Goal: Information Seeking & Learning: Learn about a topic

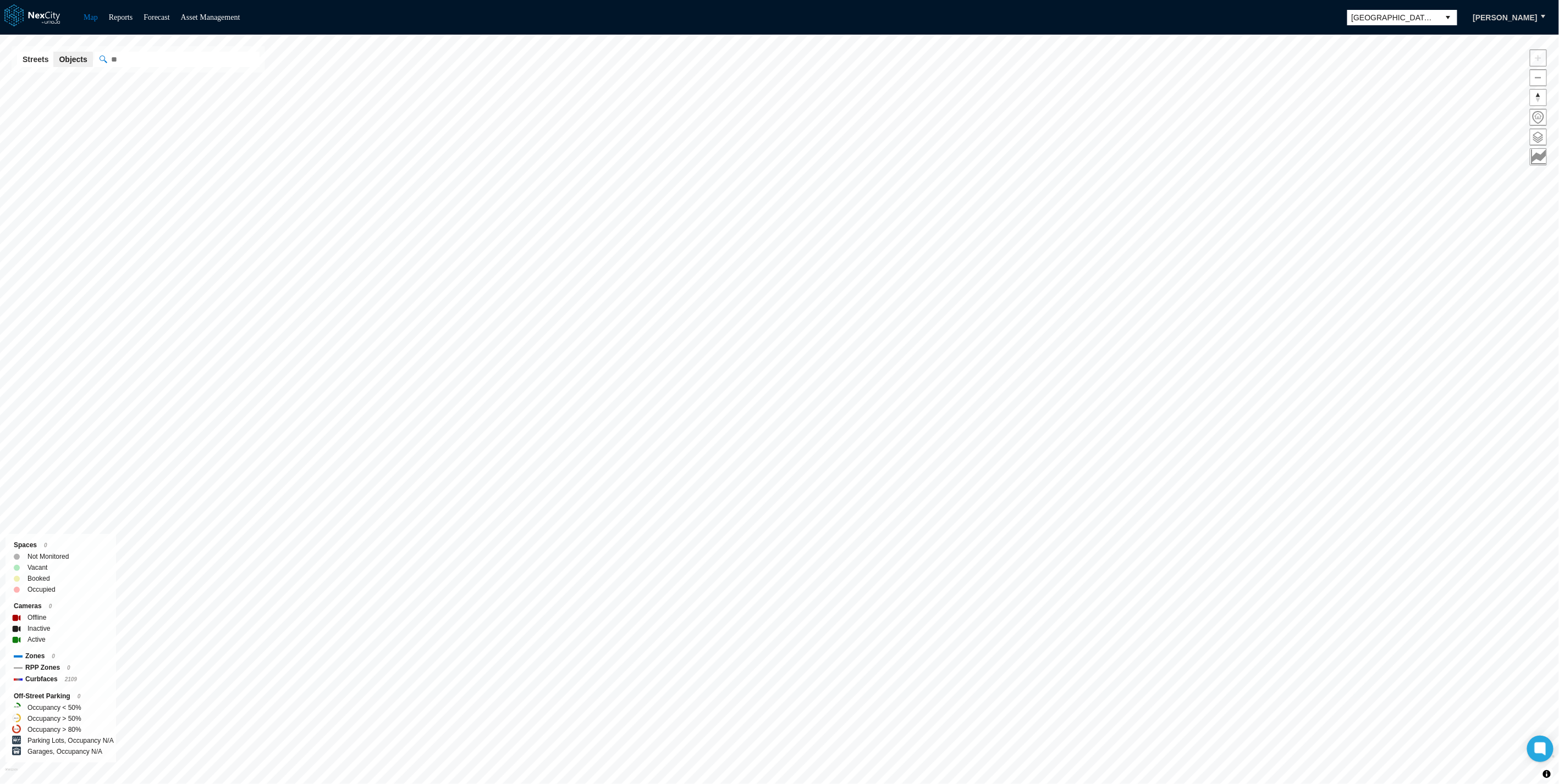
click at [1412, 31] on div "Map Reports Forecast Asset Management [GEOGRAPHIC_DATA][PERSON_NAME]" at bounding box center [780, 18] width 1559 height 35
click at [1396, 19] on span "[GEOGRAPHIC_DATA][PERSON_NAME]" at bounding box center [1393, 18] width 84 height 11
click at [1397, 84] on span "[GEOGRAPHIC_DATA]" at bounding box center [1405, 85] width 80 height 11
click at [1538, 135] on span at bounding box center [1538, 137] width 16 height 16
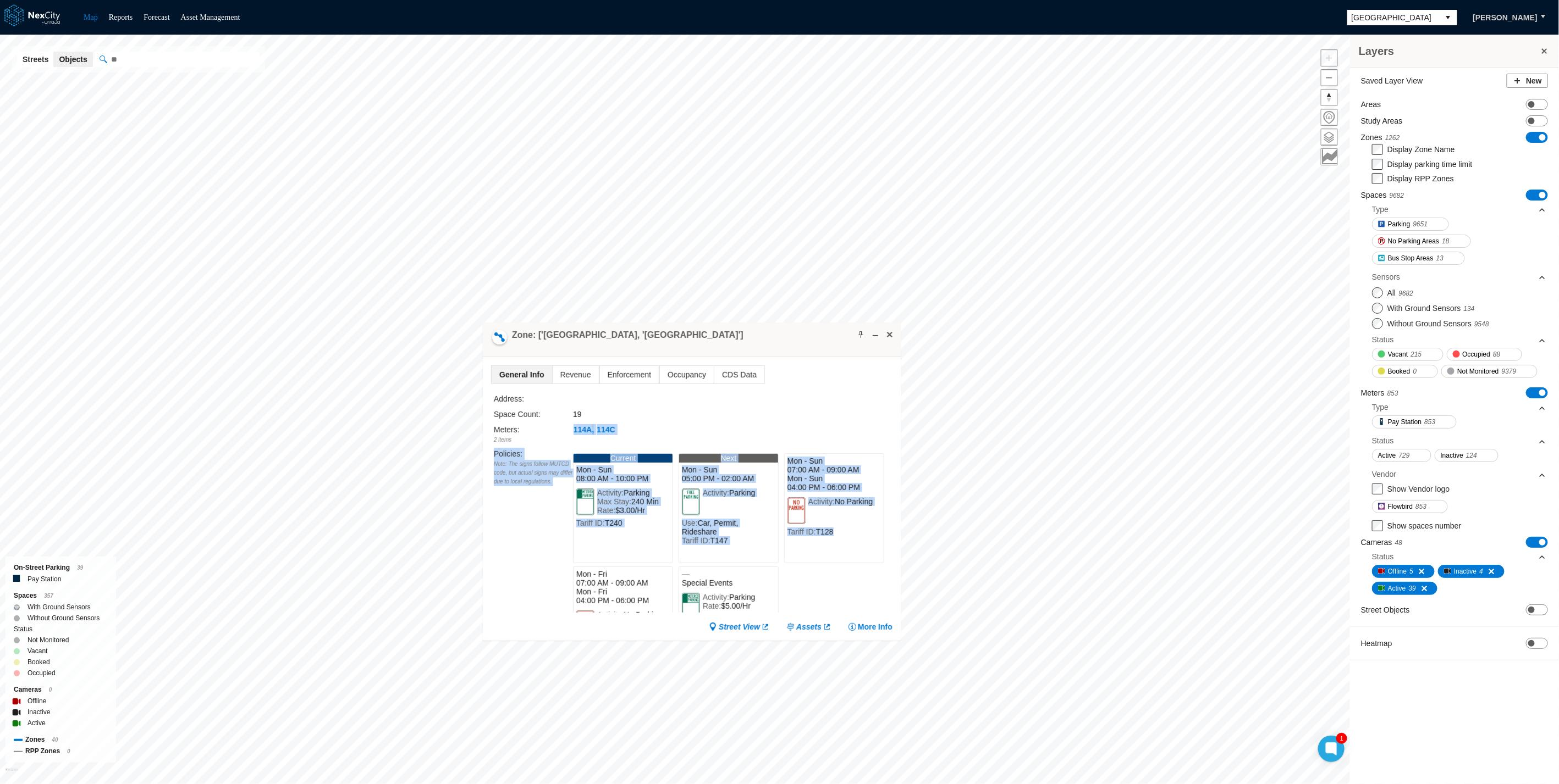
drag, startPoint x: 836, startPoint y: 537, endPoint x: 528, endPoint y: 438, distance: 323.5
click at [528, 438] on div "Address: Space Count: 19 Meters : 2 items 114A , 114C Policies : Note: The sign…" at bounding box center [693, 503] width 399 height 220
click at [520, 525] on div "Policies : Note: The signs follow MUTCD code, but actual signs may differ due t…" at bounding box center [533, 530] width 79 height 165
drag, startPoint x: 843, startPoint y: 536, endPoint x: 539, endPoint y: 468, distance: 311.5
click at [539, 468] on div "Policies : Note: The signs follow MUTCD code, but actual signs may differ due t…" at bounding box center [693, 530] width 399 height 165
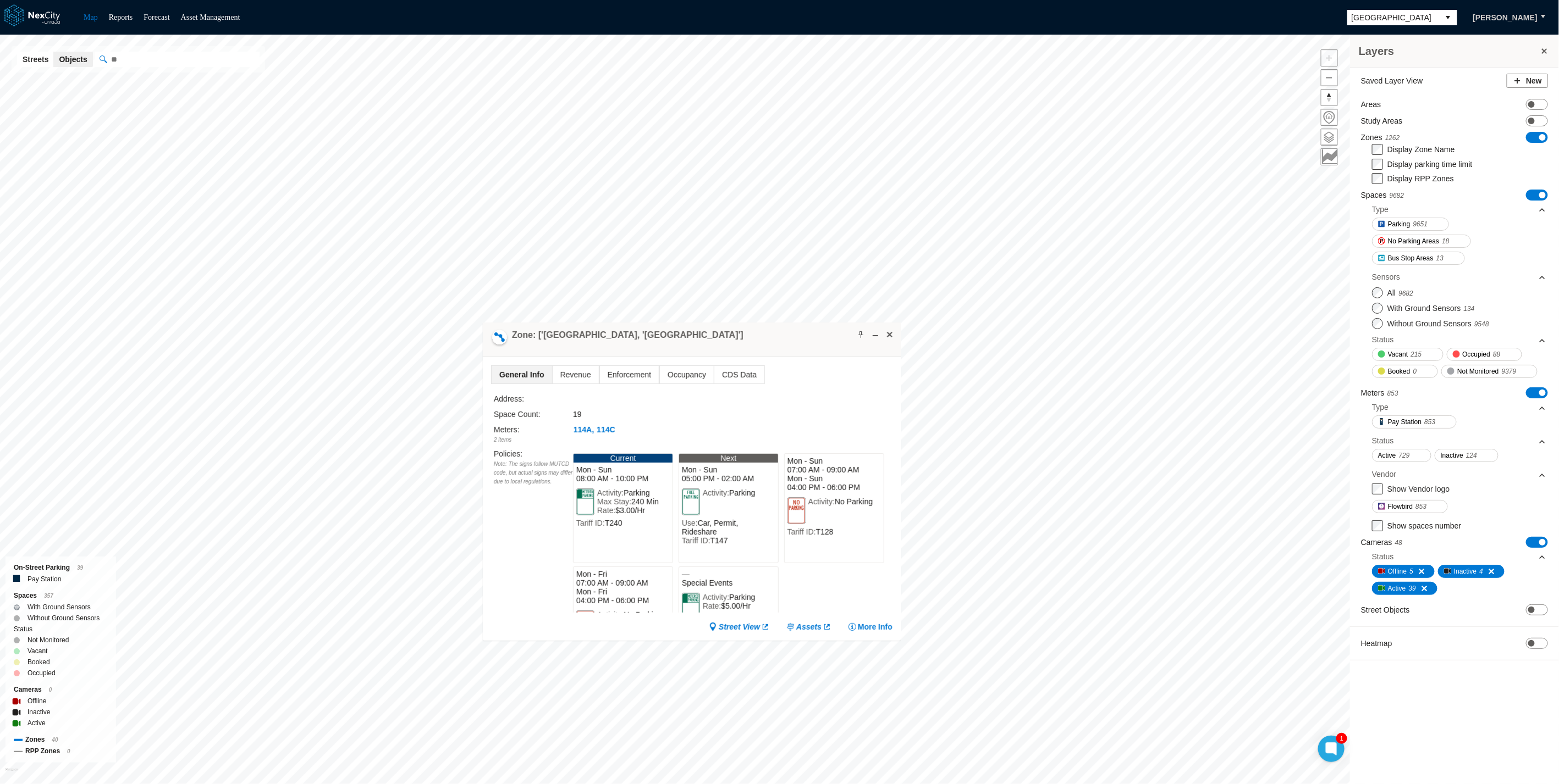
click at [835, 408] on div "Space Count: 19" at bounding box center [693, 414] width 399 height 12
drag, startPoint x: 830, startPoint y: 543, endPoint x: 740, endPoint y: 544, distance: 90.0
click at [740, 544] on div "Current Mon - Sun 08:00 AM - 10:00 PM Activity: Parking Max Stay: 240 Min Rate:…" at bounding box center [733, 530] width 319 height 165
click at [631, 528] on div "Tariff ID: T240" at bounding box center [623, 523] width 93 height 9
drag, startPoint x: 584, startPoint y: 530, endPoint x: 576, endPoint y: 529, distance: 8.1
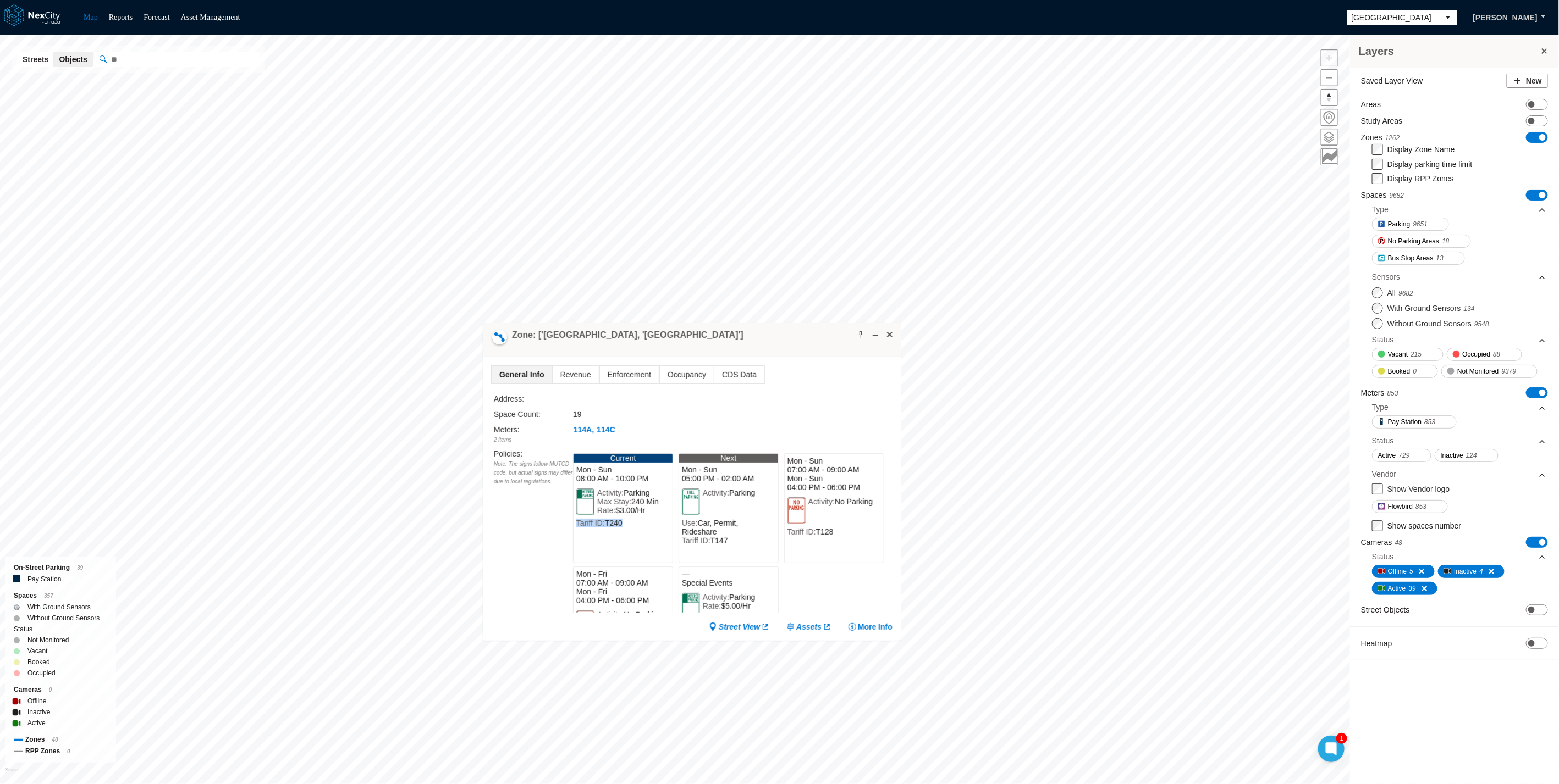
click at [576, 528] on div "Tariff ID: T240" at bounding box center [623, 523] width 93 height 9
click at [576, 528] on span "Tariff ID:" at bounding box center [591, 523] width 29 height 9
click at [841, 528] on div "Activity: No Parking" at bounding box center [840, 513] width 64 height 30
drag, startPoint x: 569, startPoint y: 473, endPoint x: 651, endPoint y: 484, distance: 82.7
click at [651, 484] on div "Policies : Note: The signs follow MUTCD code, but actual signs may differ due t…" at bounding box center [693, 530] width 399 height 165
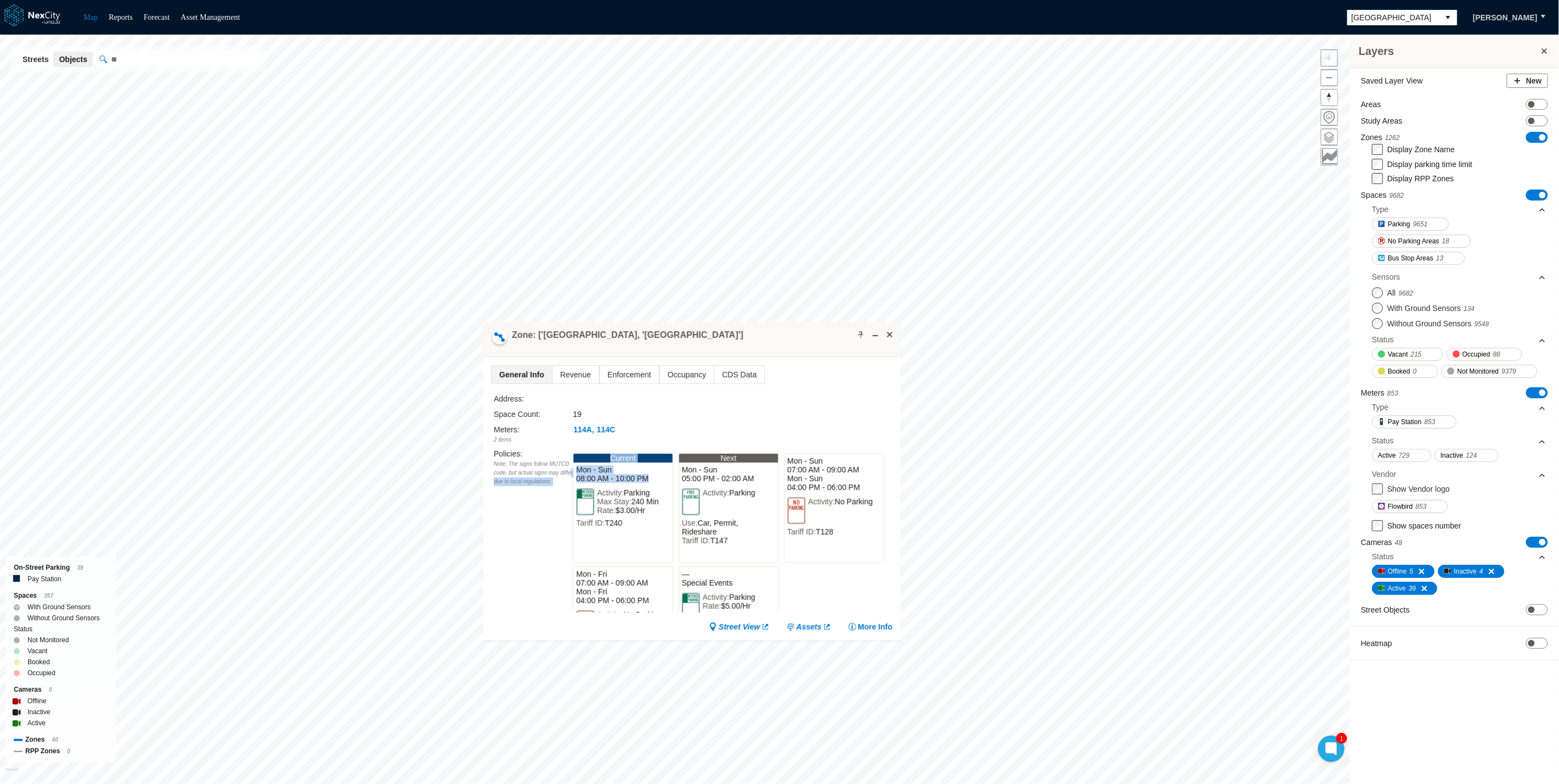
click at [651, 483] on span "08:00 AM - 10:00 PM" at bounding box center [623, 478] width 93 height 9
drag, startPoint x: 650, startPoint y: 484, endPoint x: 580, endPoint y: 473, distance: 70.9
click at [580, 473] on div "Mon - Sun 08:00 AM - 10:00 PM" at bounding box center [623, 474] width 99 height 23
click at [580, 473] on span "Mon - Sun" at bounding box center [623, 470] width 93 height 9
drag, startPoint x: 784, startPoint y: 462, endPoint x: 852, endPoint y: 470, distance: 68.5
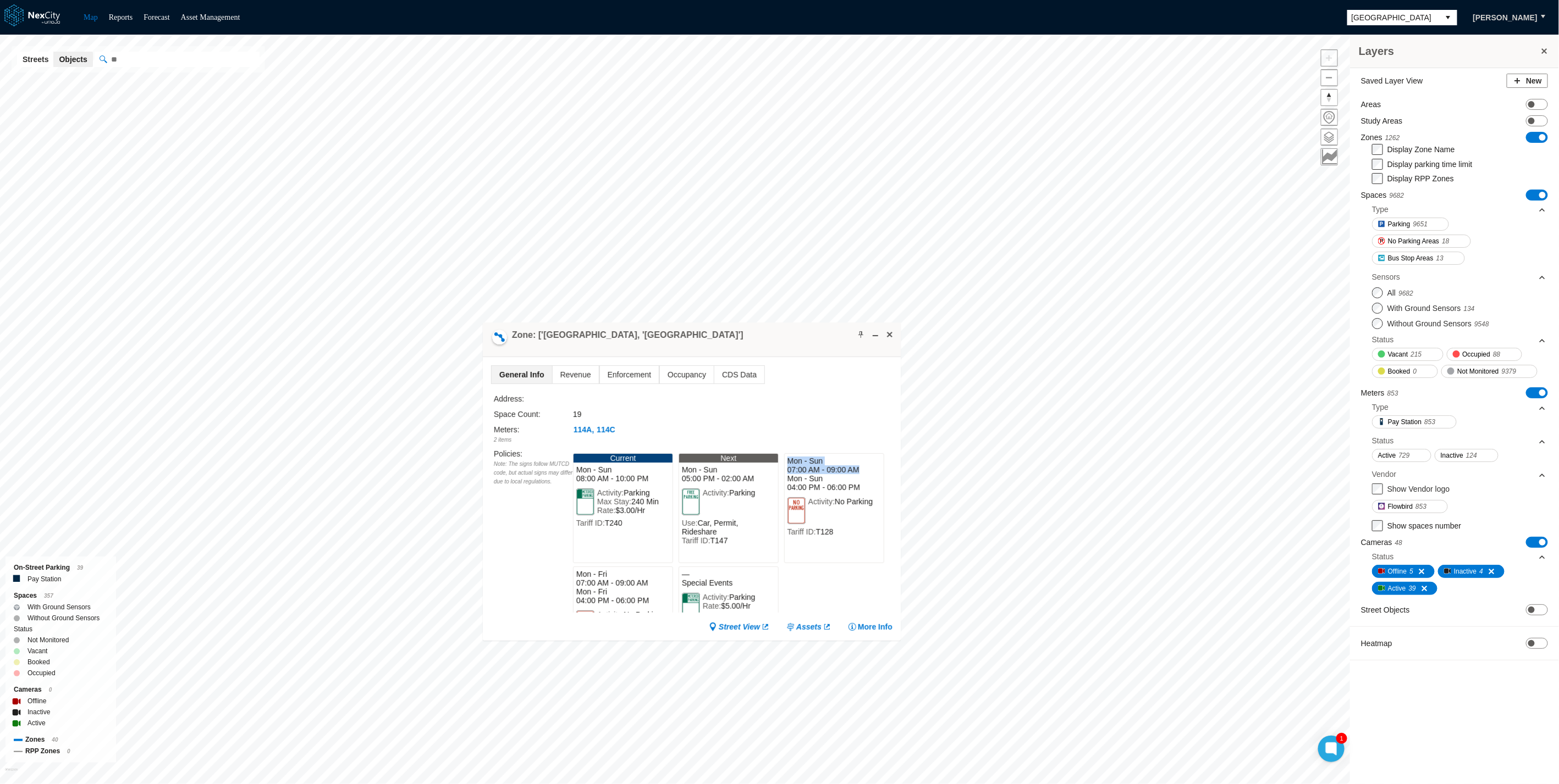
click at [852, 470] on div "Mon - Sun 07:00 AM - 09:00 AM Mon - Sun 04:00 PM - 06:00 PM" at bounding box center [834, 474] width 99 height 41
click at [790, 536] on span "Tariff ID:" at bounding box center [802, 532] width 29 height 9
drag, startPoint x: 639, startPoint y: 534, endPoint x: 744, endPoint y: 539, distance: 105.1
click at [639, 530] on div "Activity: Parking Max Stay: 240 Min Rate: $3.00/Hr Tariff ID: T240" at bounding box center [623, 508] width 99 height 45
drag, startPoint x: 586, startPoint y: 536, endPoint x: 608, endPoint y: 537, distance: 22.0
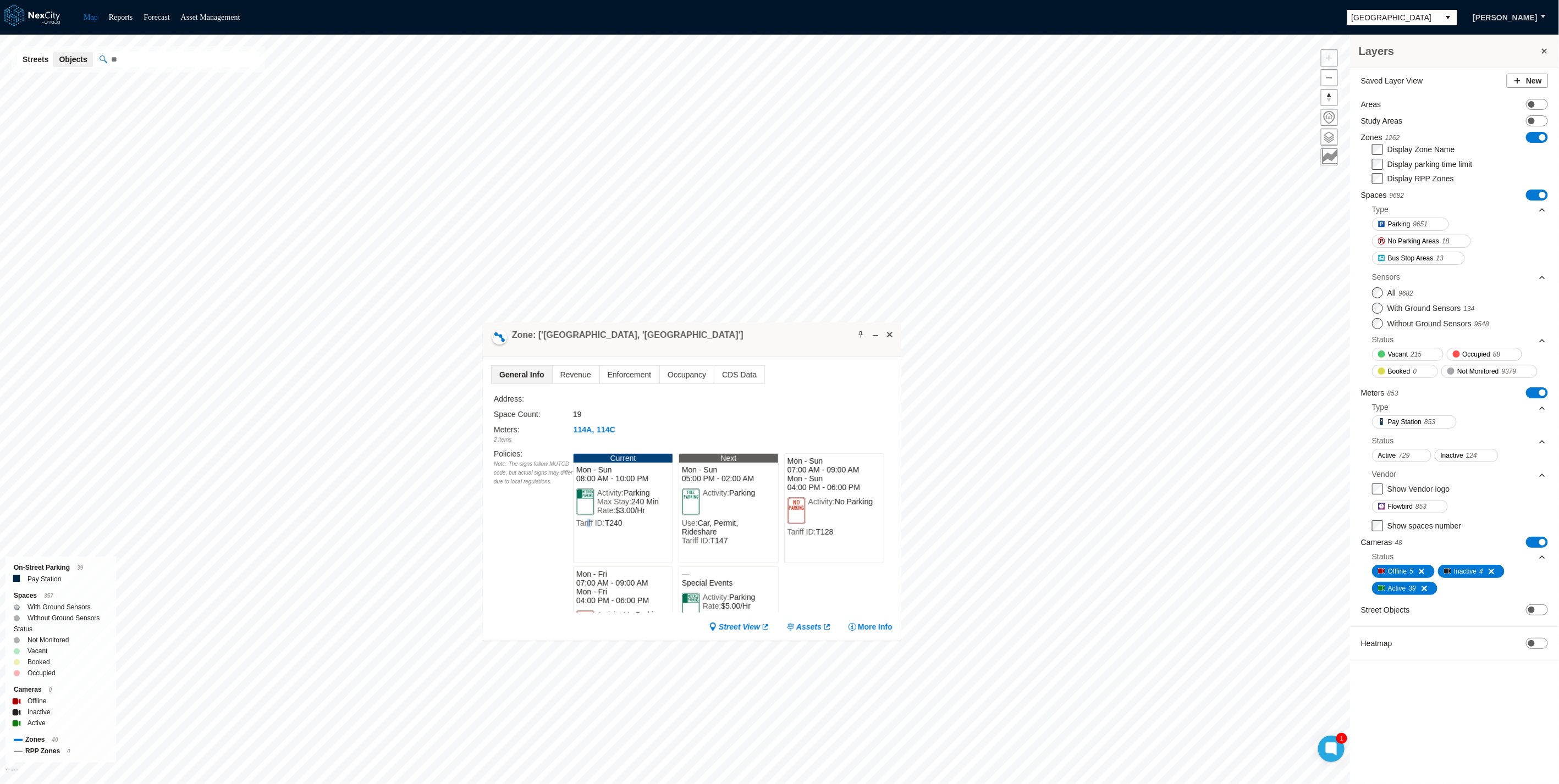
click at [587, 536] on div "Current Mon - Sun 08:00 AM - 10:00 PM Activity: Parking Max Stay: 240 Min Rate:…" at bounding box center [623, 509] width 100 height 110
drag, startPoint x: 814, startPoint y: 542, endPoint x: 690, endPoint y: 548, distance: 124.1
click at [814, 539] on div "Activity: No Parking Tariff ID: T128" at bounding box center [834, 517] width 99 height 45
click at [598, 536] on div "Current Mon - Sun 08:00 AM - 10:00 PM Activity: Parking Max Stay: 240 Min Rate:…" at bounding box center [623, 509] width 100 height 110
drag, startPoint x: 829, startPoint y: 537, endPoint x: 774, endPoint y: 556, distance: 58.2
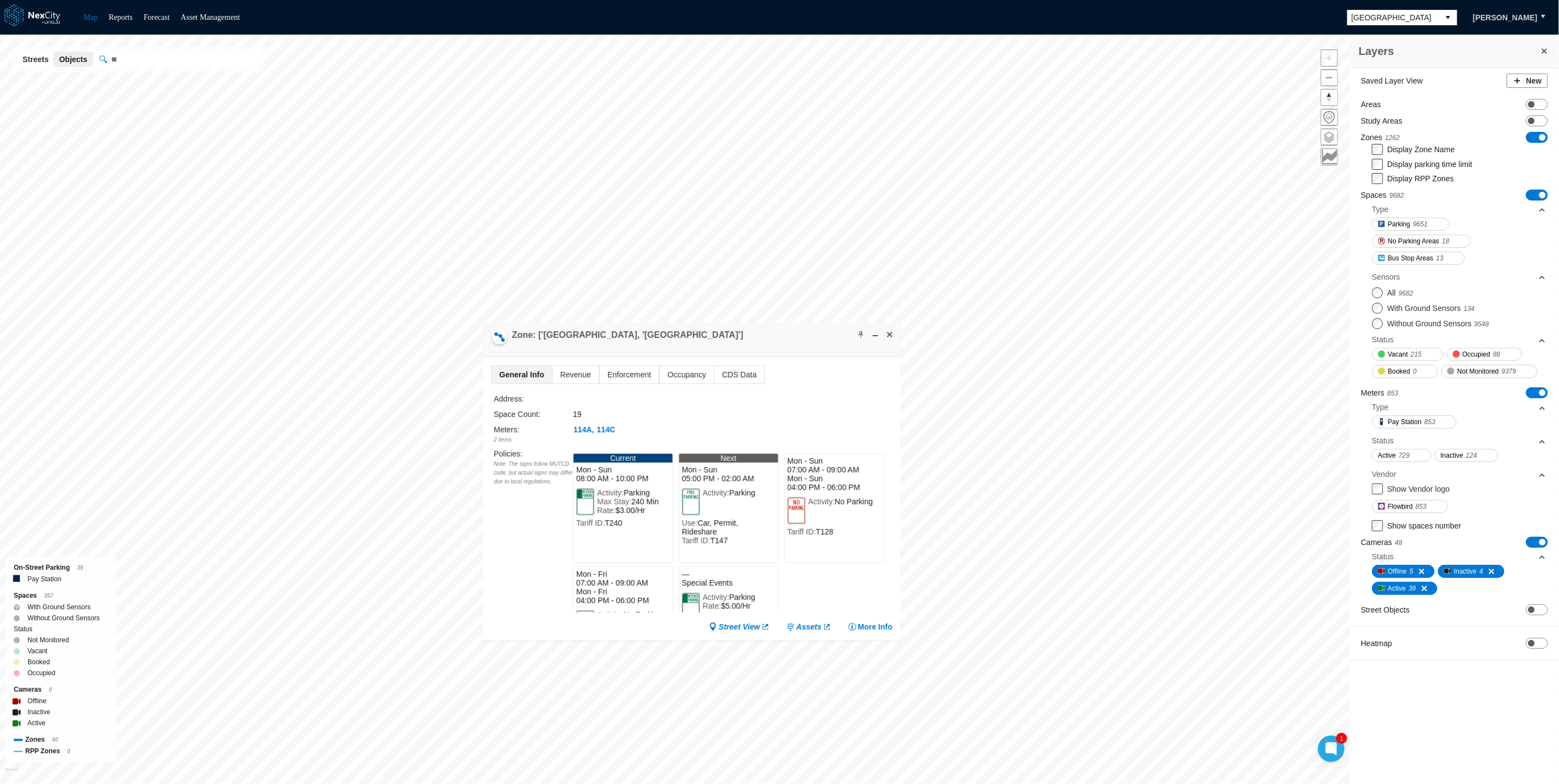
click at [826, 536] on span "T128" at bounding box center [825, 532] width 18 height 9
click at [597, 552] on div "Current Mon - Sun 08:00 AM - 10:00 PM Activity: Parking Max Stay: 240 Min Rate:…" at bounding box center [623, 509] width 100 height 110
click at [511, 532] on div "Policies : Note: The signs follow MUTCD code, but actual signs may differ due t…" at bounding box center [533, 530] width 79 height 165
click at [619, 342] on div "Zone: ['[GEOGRAPHIC_DATA], '[GEOGRAPHIC_DATA]']" at bounding box center [691, 340] width 418 height 35
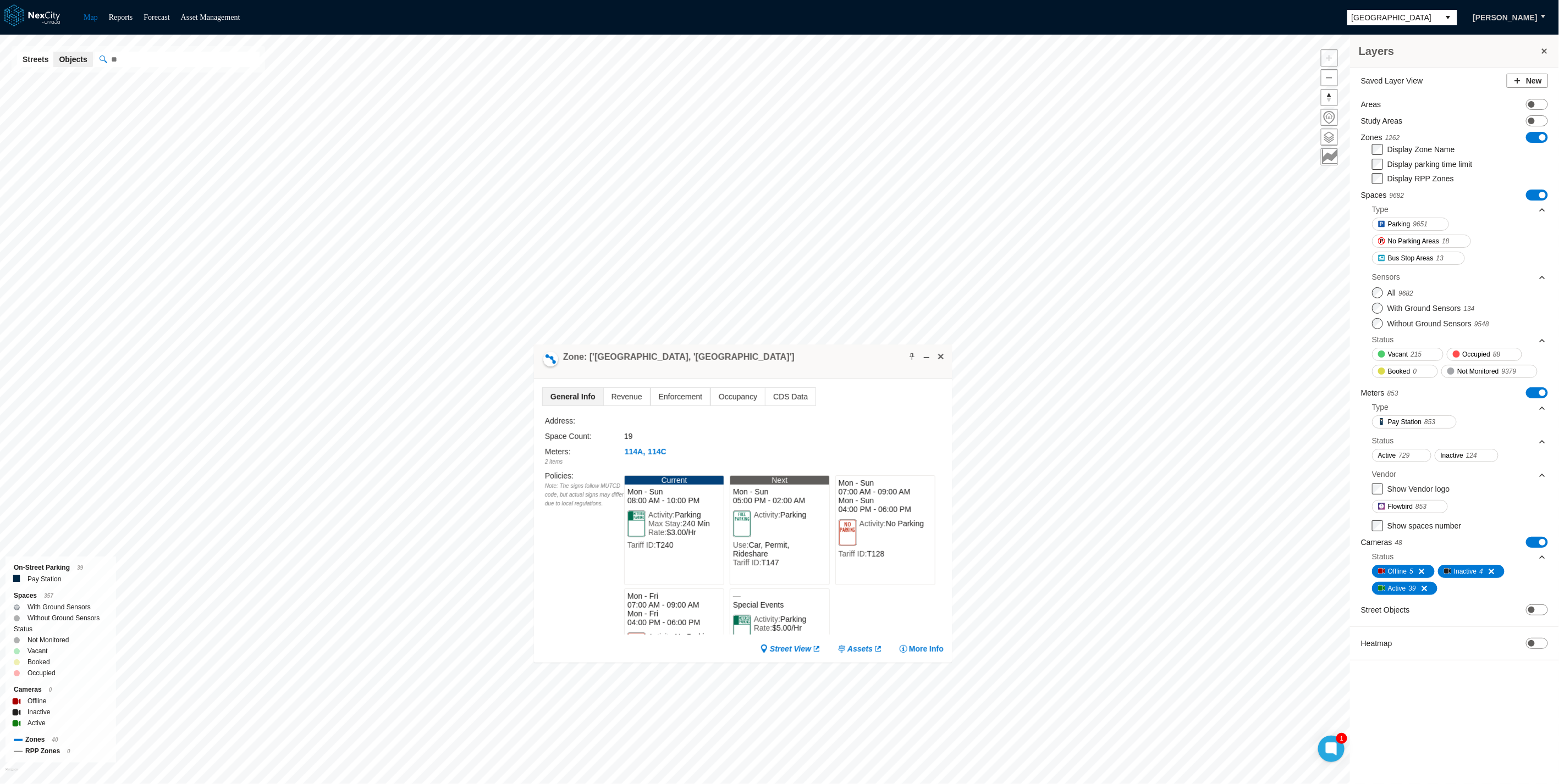
drag, startPoint x: 635, startPoint y: 338, endPoint x: 708, endPoint y: 369, distance: 79.3
click at [708, 363] on h4 "Zone: ['[GEOGRAPHIC_DATA], '[GEOGRAPHIC_DATA]']" at bounding box center [678, 357] width 232 height 12
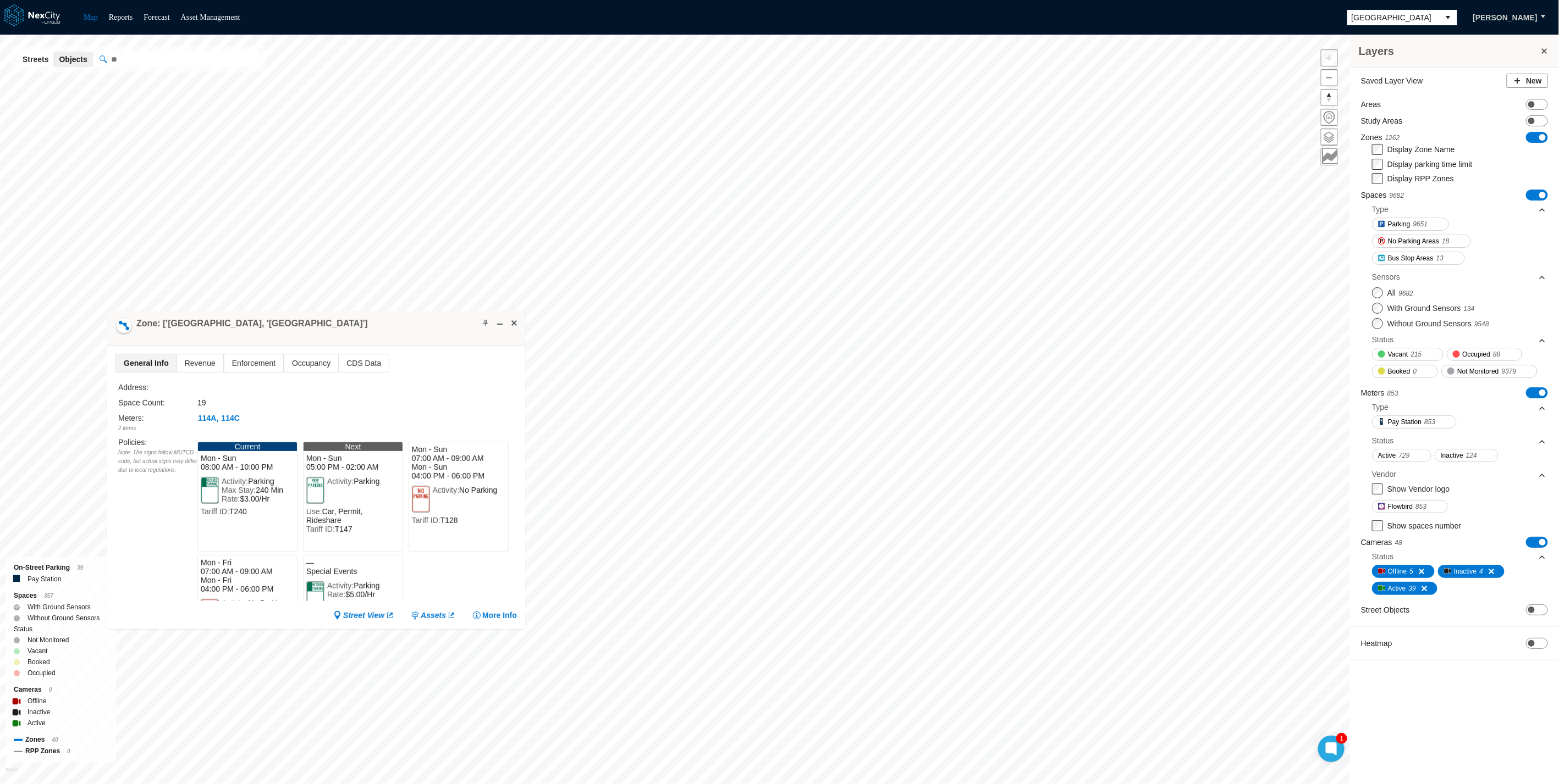
drag, startPoint x: 649, startPoint y: 374, endPoint x: 242, endPoint y: 328, distance: 409.6
click at [242, 328] on div "Zone: ['[GEOGRAPHIC_DATA], '[GEOGRAPHIC_DATA]']" at bounding box center [316, 329] width 418 height 35
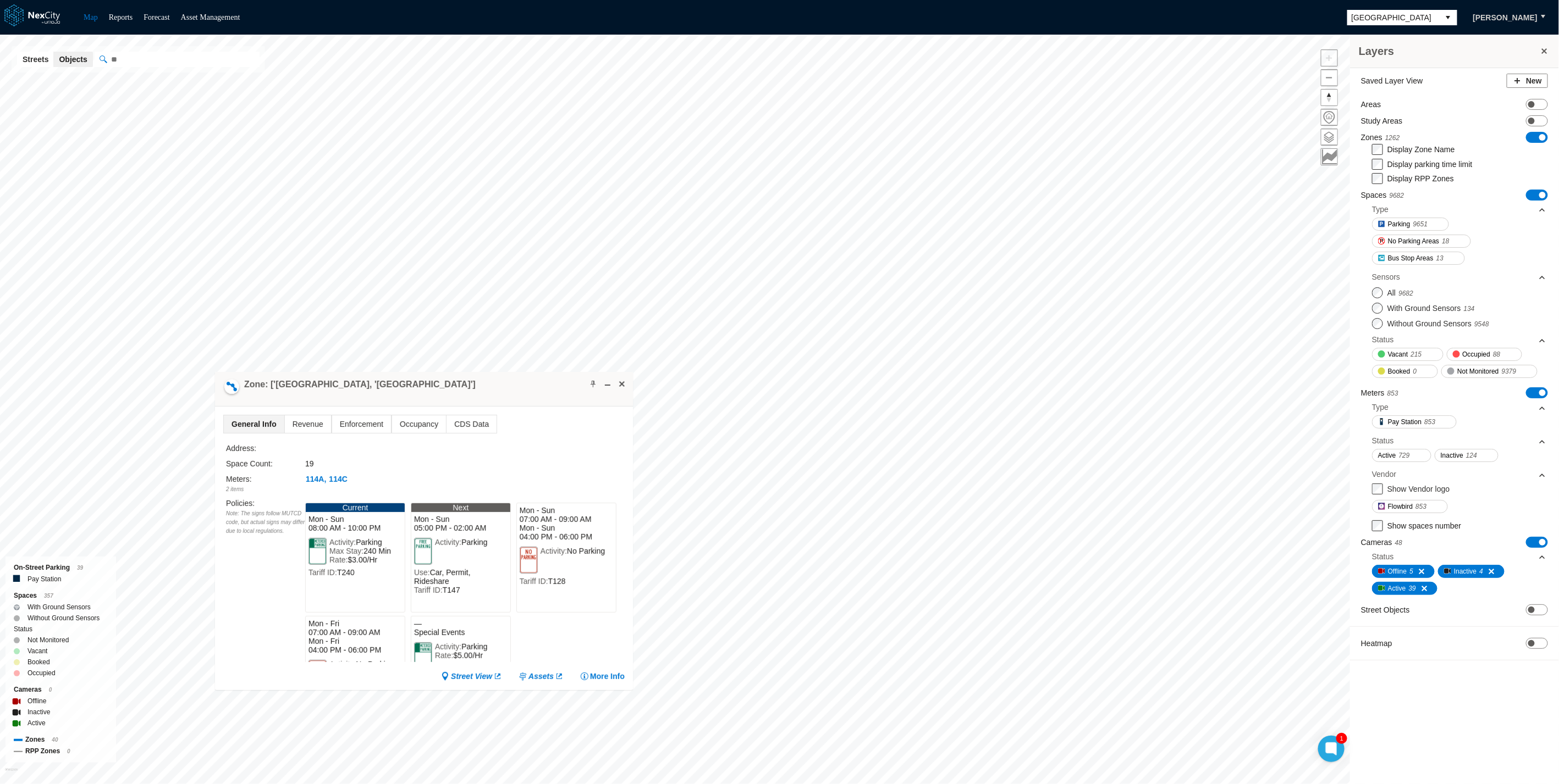
drag, startPoint x: 242, startPoint y: 328, endPoint x: 330, endPoint y: 397, distance: 111.8
click at [330, 395] on div "Zone: ['[GEOGRAPHIC_DATA], '[GEOGRAPHIC_DATA]']" at bounding box center [424, 390] width 418 height 35
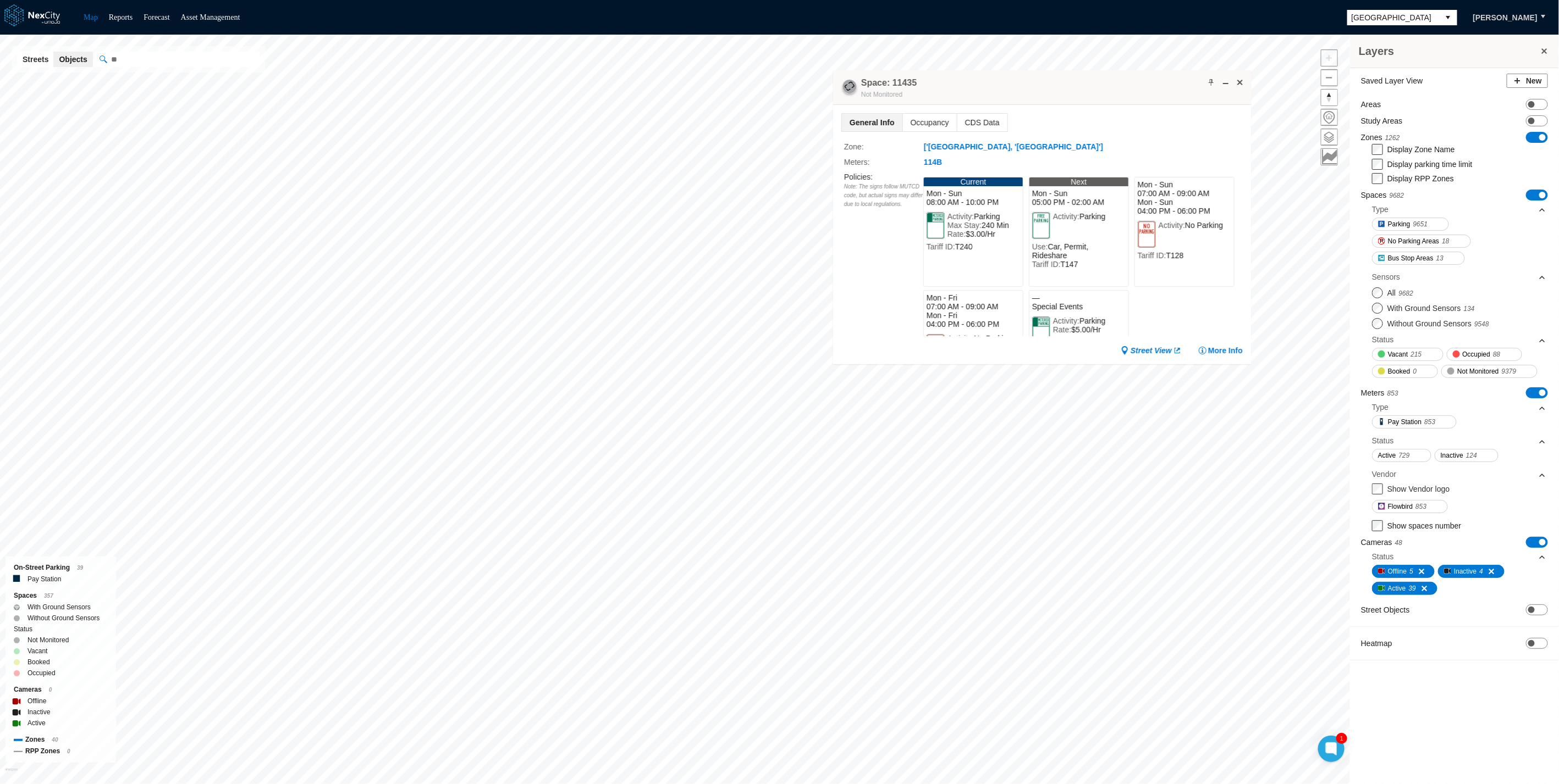
drag, startPoint x: 567, startPoint y: 207, endPoint x: 1188, endPoint y: 102, distance: 629.8
click at [1188, 102] on div "Space: 11435 Not Monitored" at bounding box center [1041, 88] width 418 height 35
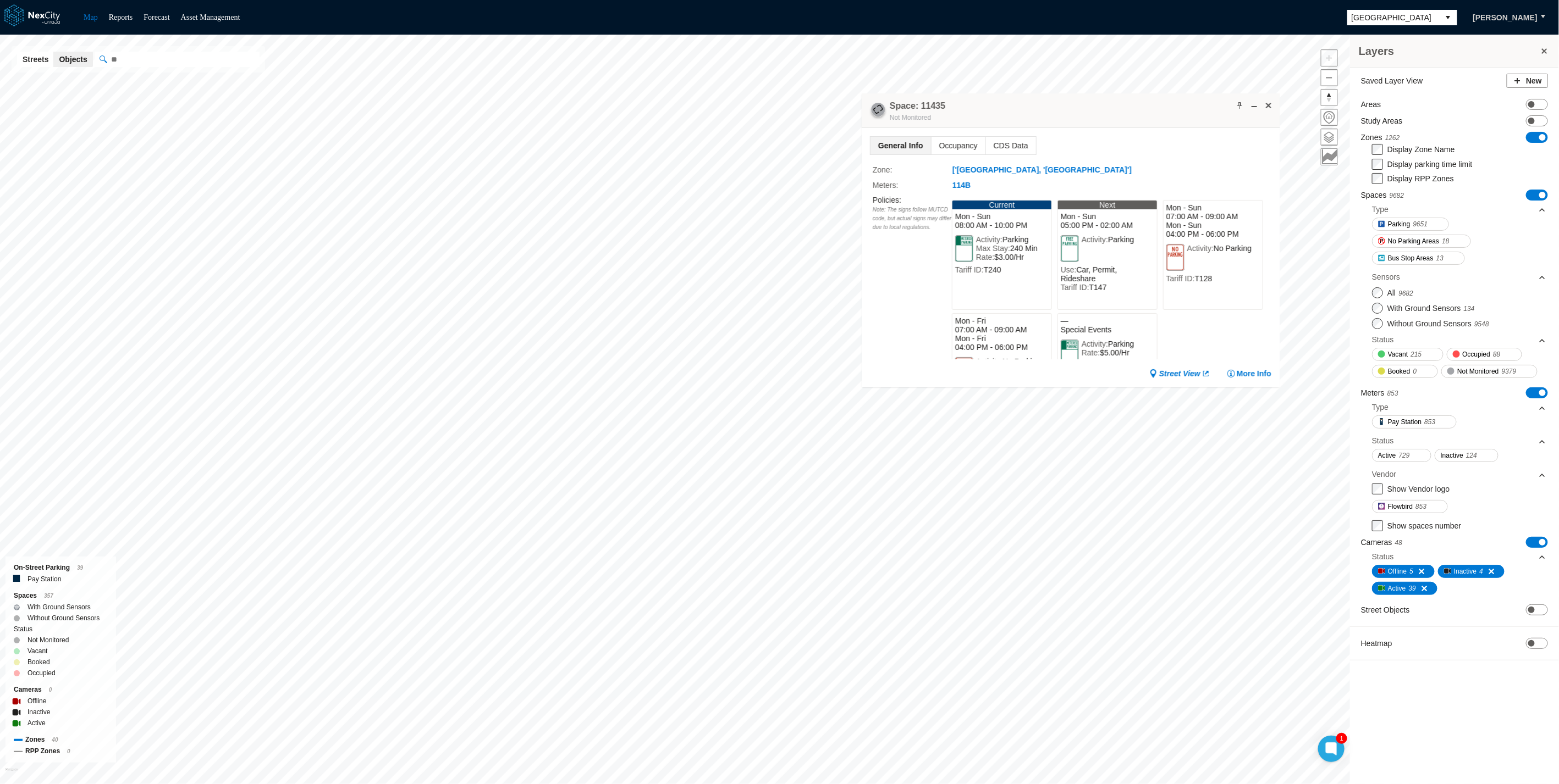
drag, startPoint x: 891, startPoint y: 97, endPoint x: 928, endPoint y: 102, distance: 37.3
click at [928, 102] on h4 "Space: 11435" at bounding box center [917, 106] width 56 height 12
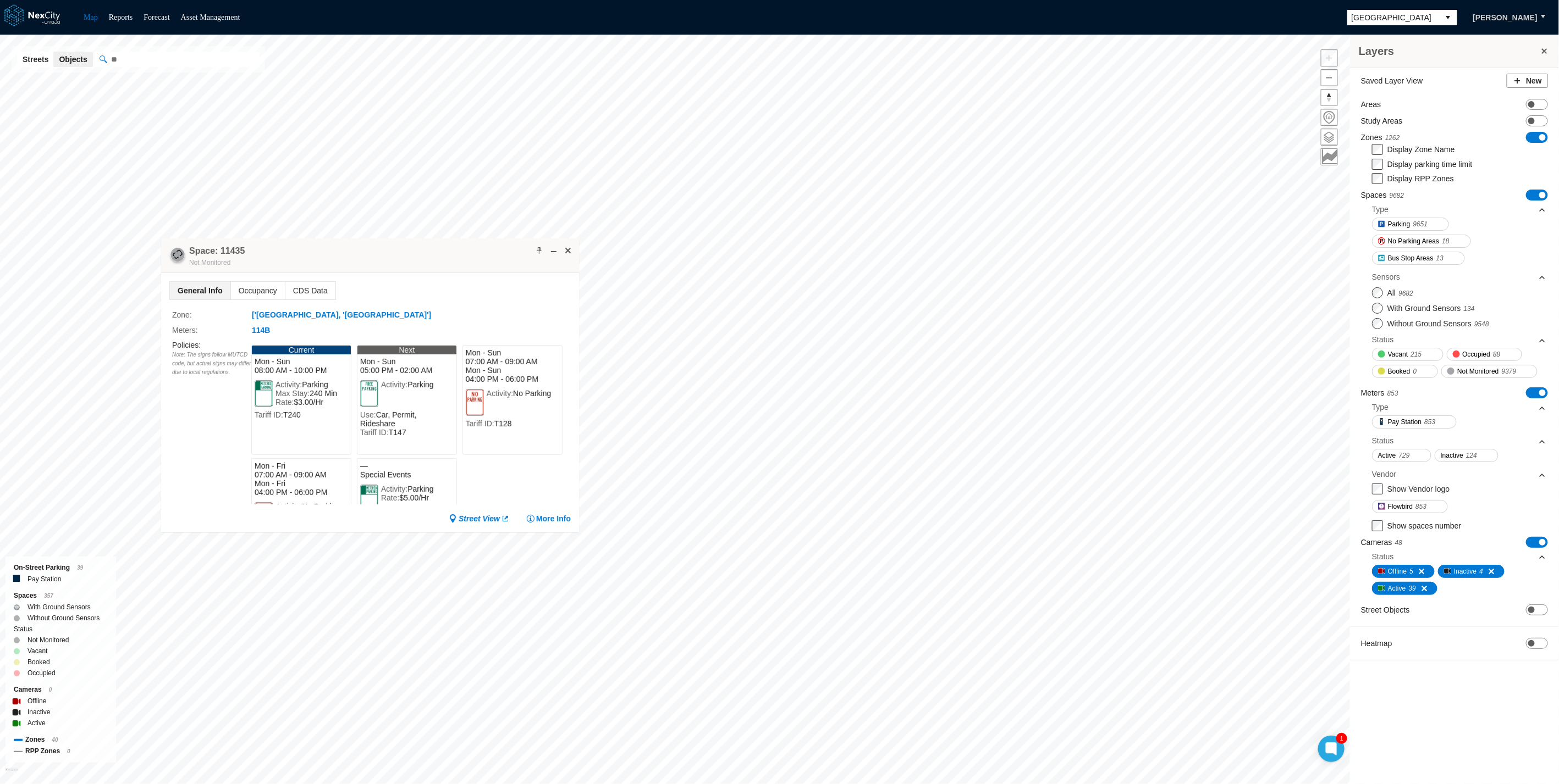
drag, startPoint x: 1020, startPoint y: 111, endPoint x: 268, endPoint y: 248, distance: 764.4
click at [268, 248] on div "Space: 11435 Not Monitored" at bounding box center [369, 256] width 418 height 35
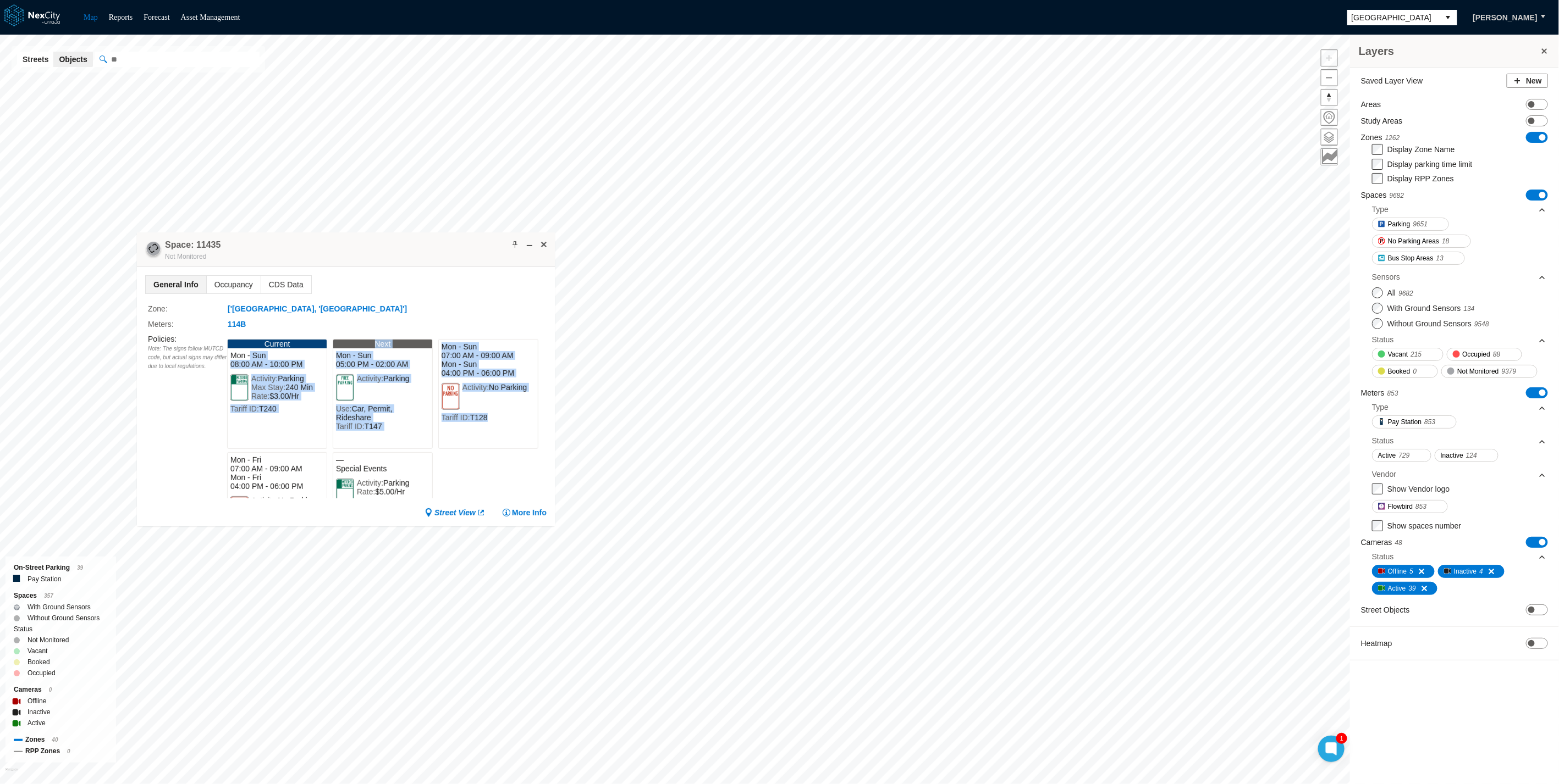
drag, startPoint x: 250, startPoint y: 358, endPoint x: 504, endPoint y: 423, distance: 262.2
click at [504, 423] on div "Current Mon - Sun 08:00 AM - 10:00 PM Activity: Parking Max Stay: 240 Min Rate:…" at bounding box center [386, 415] width 319 height 165
click at [506, 422] on div "Tariff ID: T128" at bounding box center [488, 417] width 93 height 9
drag, startPoint x: 409, startPoint y: 410, endPoint x: 268, endPoint y: 354, distance: 151.7
click at [212, 362] on div "Policies : Note: The signs follow MUTCD code, but actual signs may differ due t…" at bounding box center [347, 415] width 399 height 165
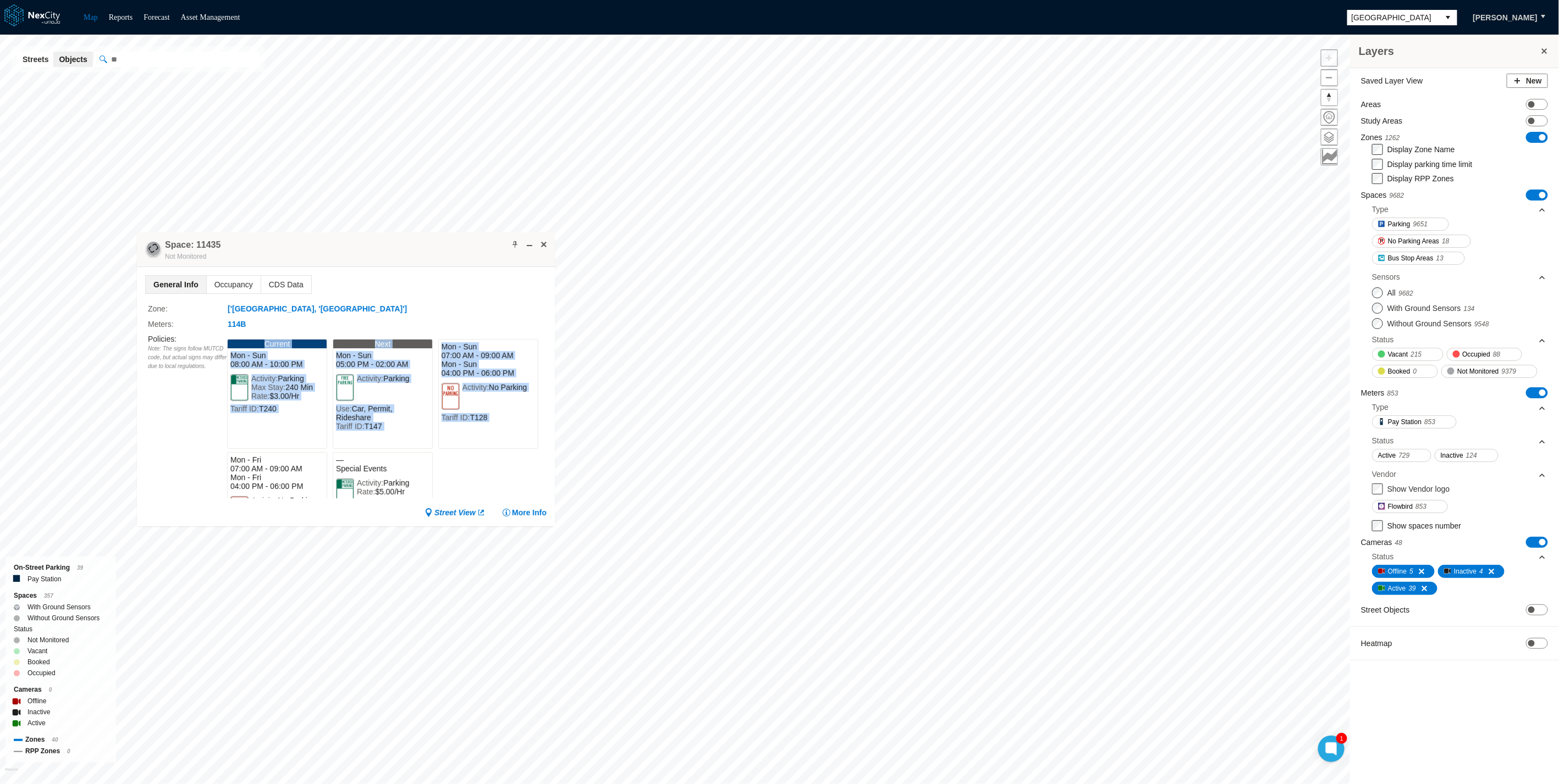
click at [279, 353] on span "Mon - Sun" at bounding box center [276, 355] width 93 height 9
drag, startPoint x: 231, startPoint y: 354, endPoint x: 500, endPoint y: 427, distance: 278.7
click at [500, 427] on div "Current Mon - Sun 08:00 AM - 10:00 PM Activity: Parking Max Stay: 240 Min Rate:…" at bounding box center [386, 415] width 319 height 165
click at [500, 425] on div "Activity: No Parking Tariff ID: T128" at bounding box center [488, 403] width 99 height 45
click at [452, 462] on div "Current Mon - Sun 08:00 AM - 10:00 PM Activity: Parking Max Stay: 240 Min Rate:…" at bounding box center [386, 415] width 319 height 165
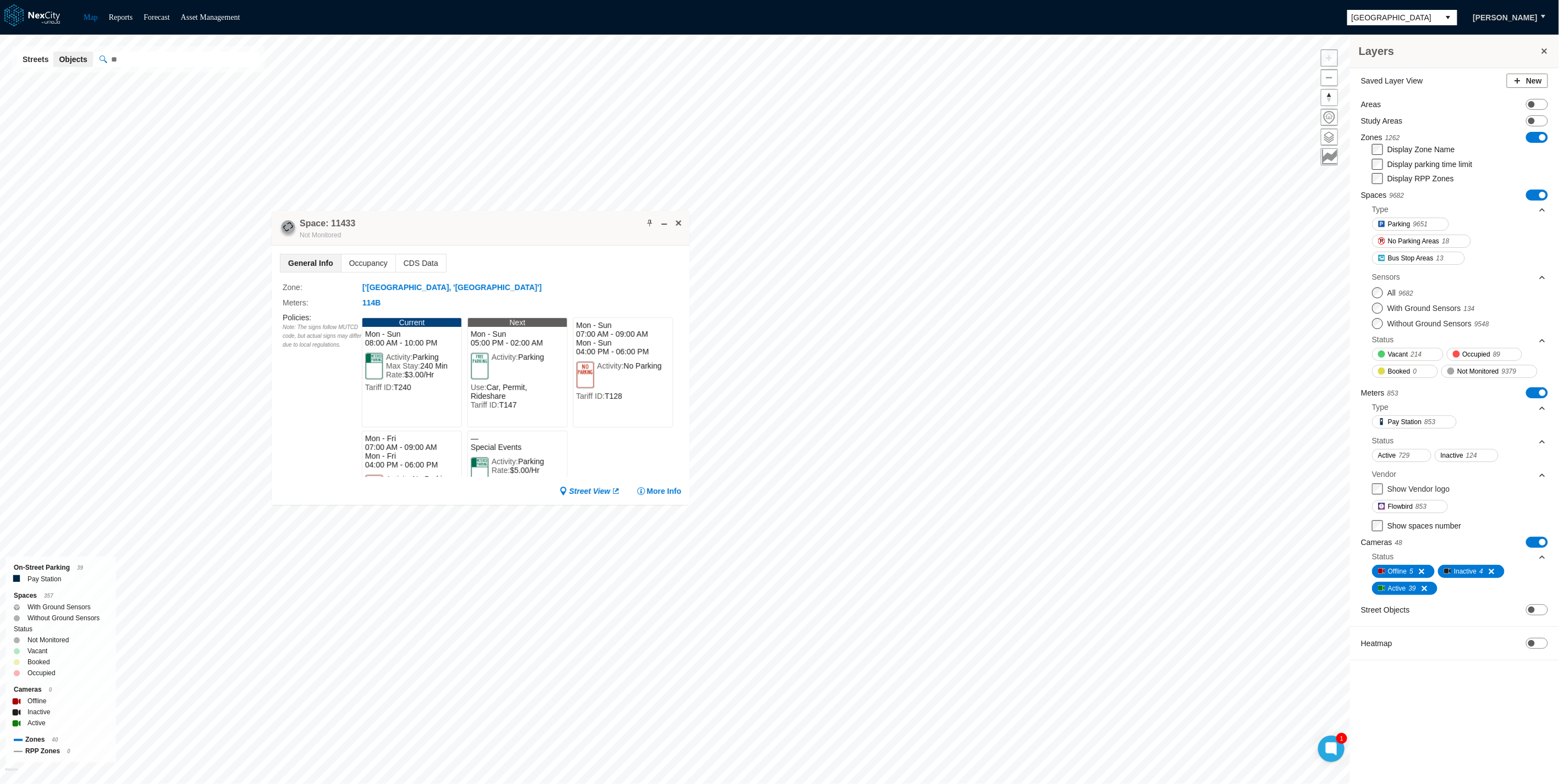
drag, startPoint x: 255, startPoint y: 210, endPoint x: 270, endPoint y: 233, distance: 27.5
click at [279, 233] on div at bounding box center [288, 228] width 18 height 18
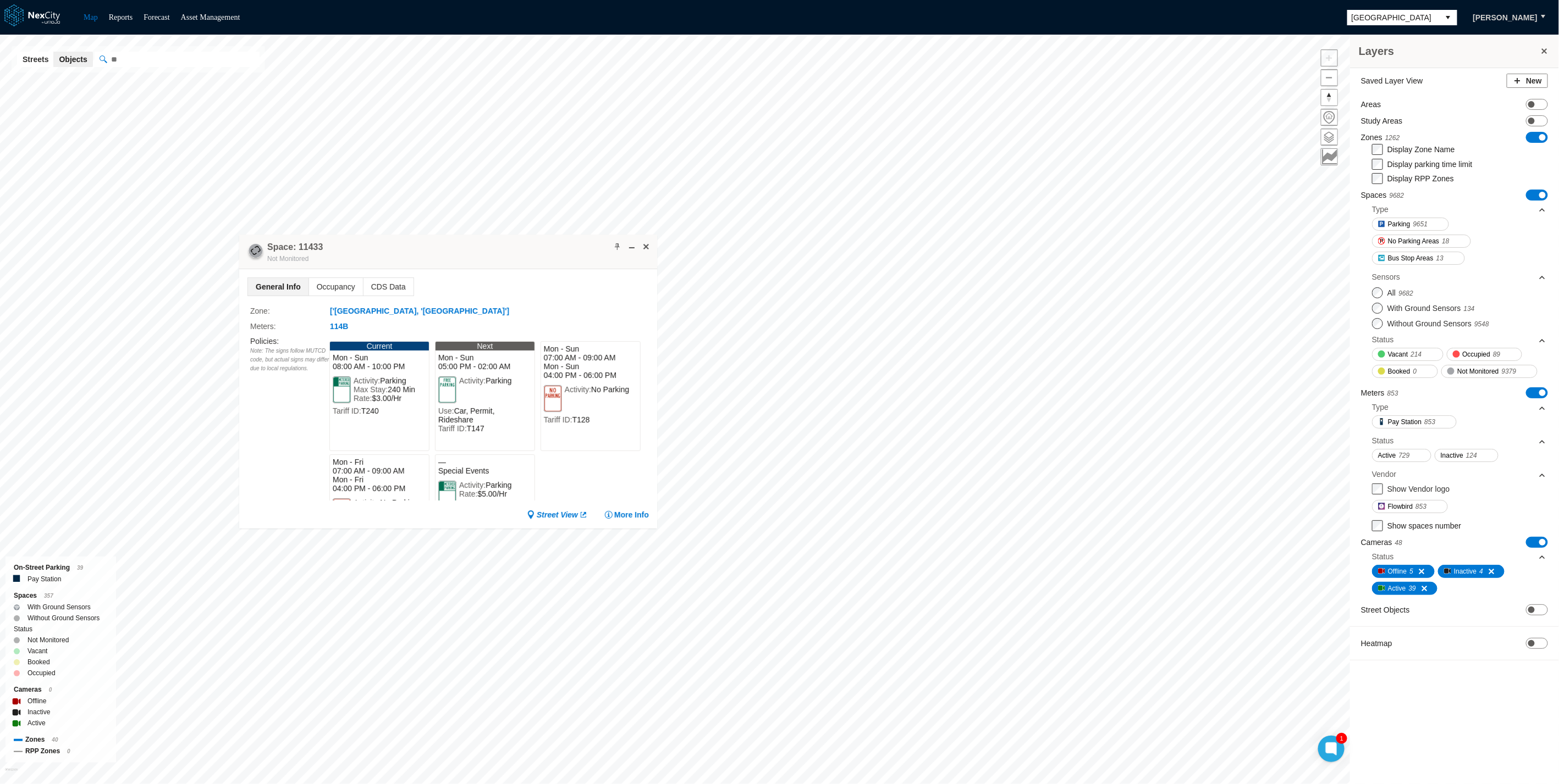
drag, startPoint x: 345, startPoint y: 233, endPoint x: 312, endPoint y: 275, distance: 53.4
click at [312, 269] on div "Space: 11433 Not Monitored" at bounding box center [447, 252] width 418 height 35
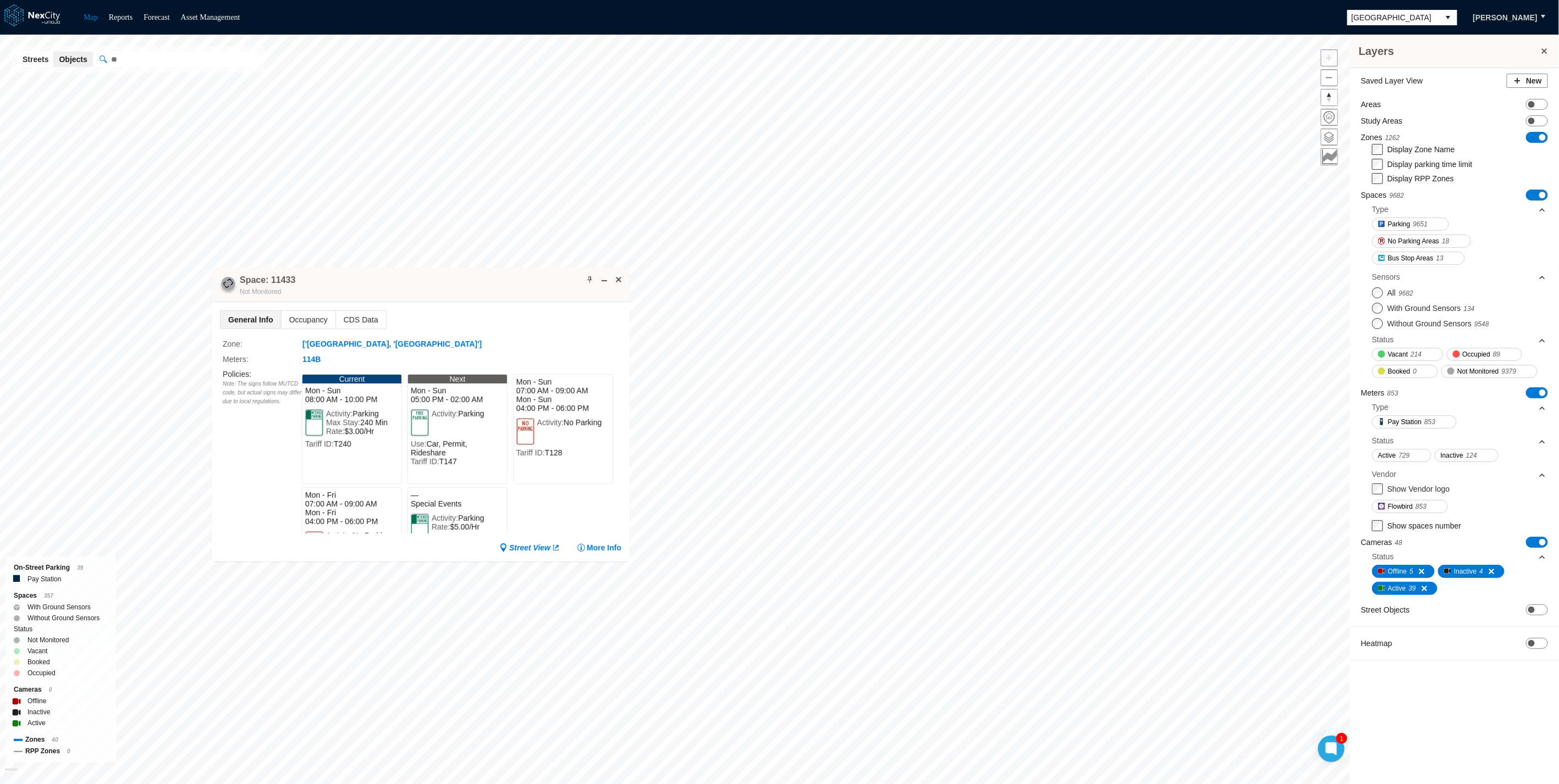
drag, startPoint x: 240, startPoint y: 499, endPoint x: 234, endPoint y: 453, distance: 46.4
click at [240, 499] on div "Policies : Note: The signs follow MUTCD code, but actual signs may differ due t…" at bounding box center [262, 451] width 79 height 165
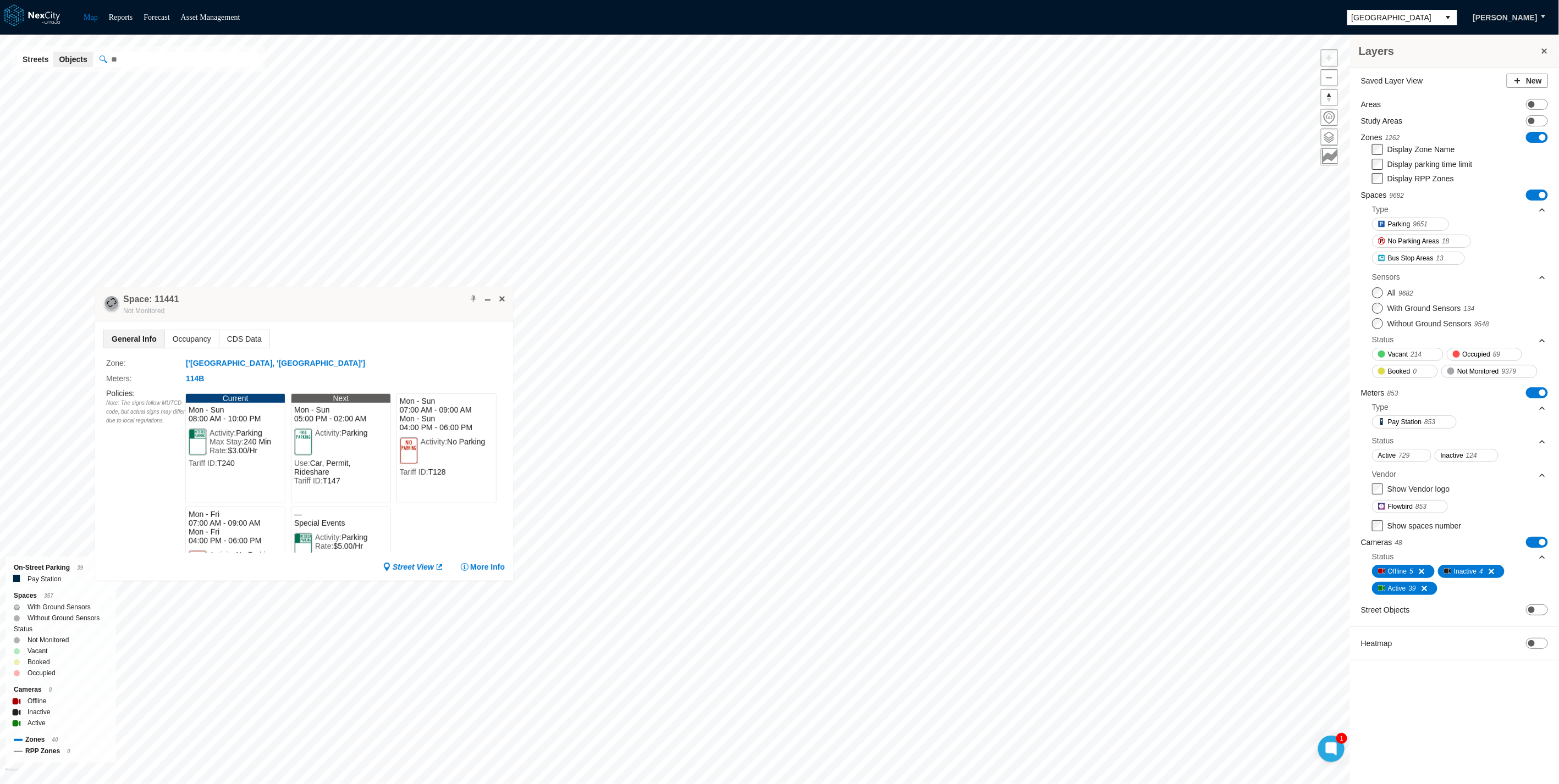
drag, startPoint x: 482, startPoint y: 232, endPoint x: 296, endPoint y: 291, distance: 195.1
click at [296, 291] on div "Space: 11441 Not Monitored" at bounding box center [303, 304] width 418 height 35
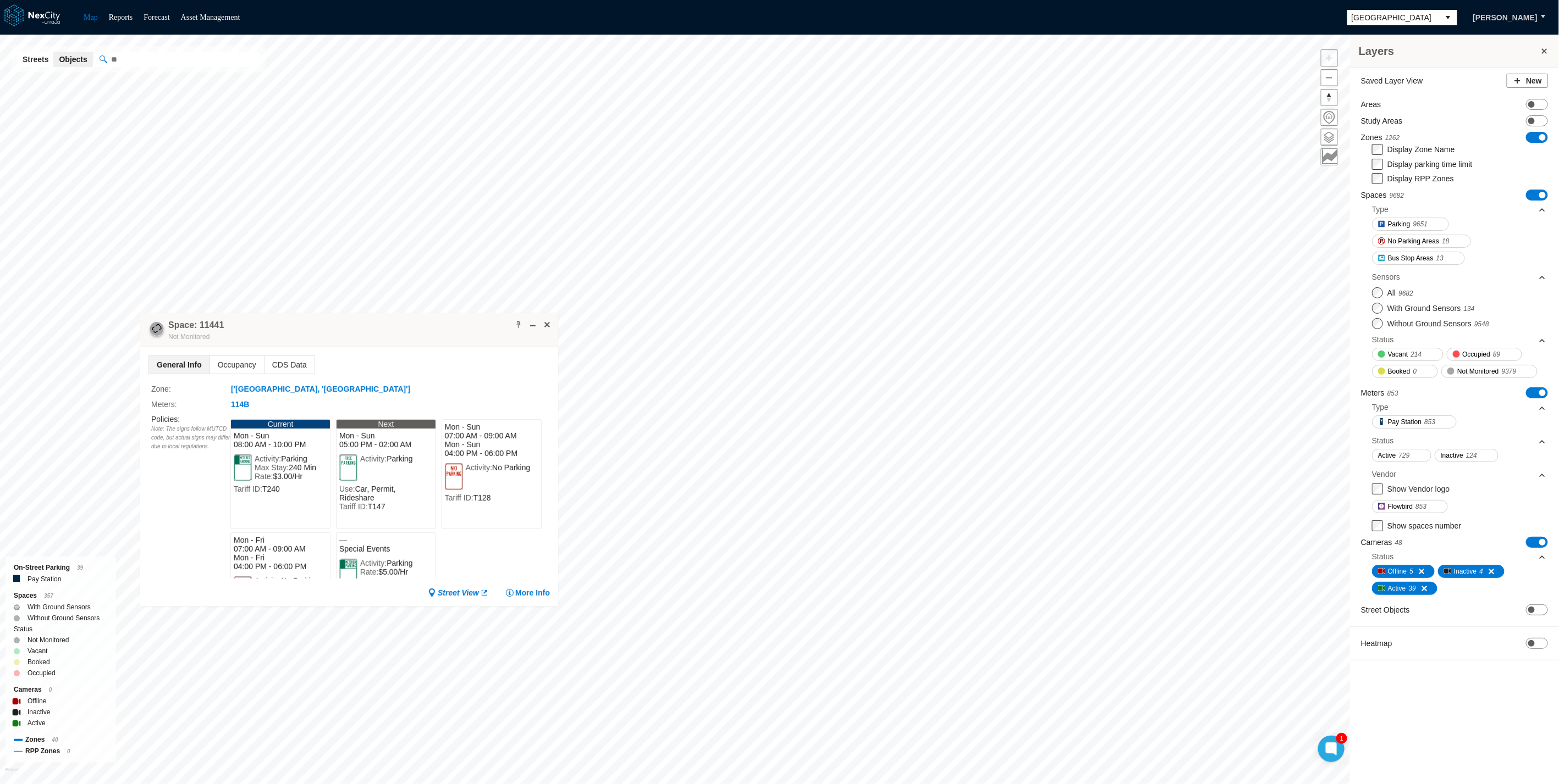
drag, startPoint x: 296, startPoint y: 291, endPoint x: 354, endPoint y: 318, distance: 64.0
click at [354, 318] on div "Space: 11441 Not Monitored" at bounding box center [349, 330] width 418 height 35
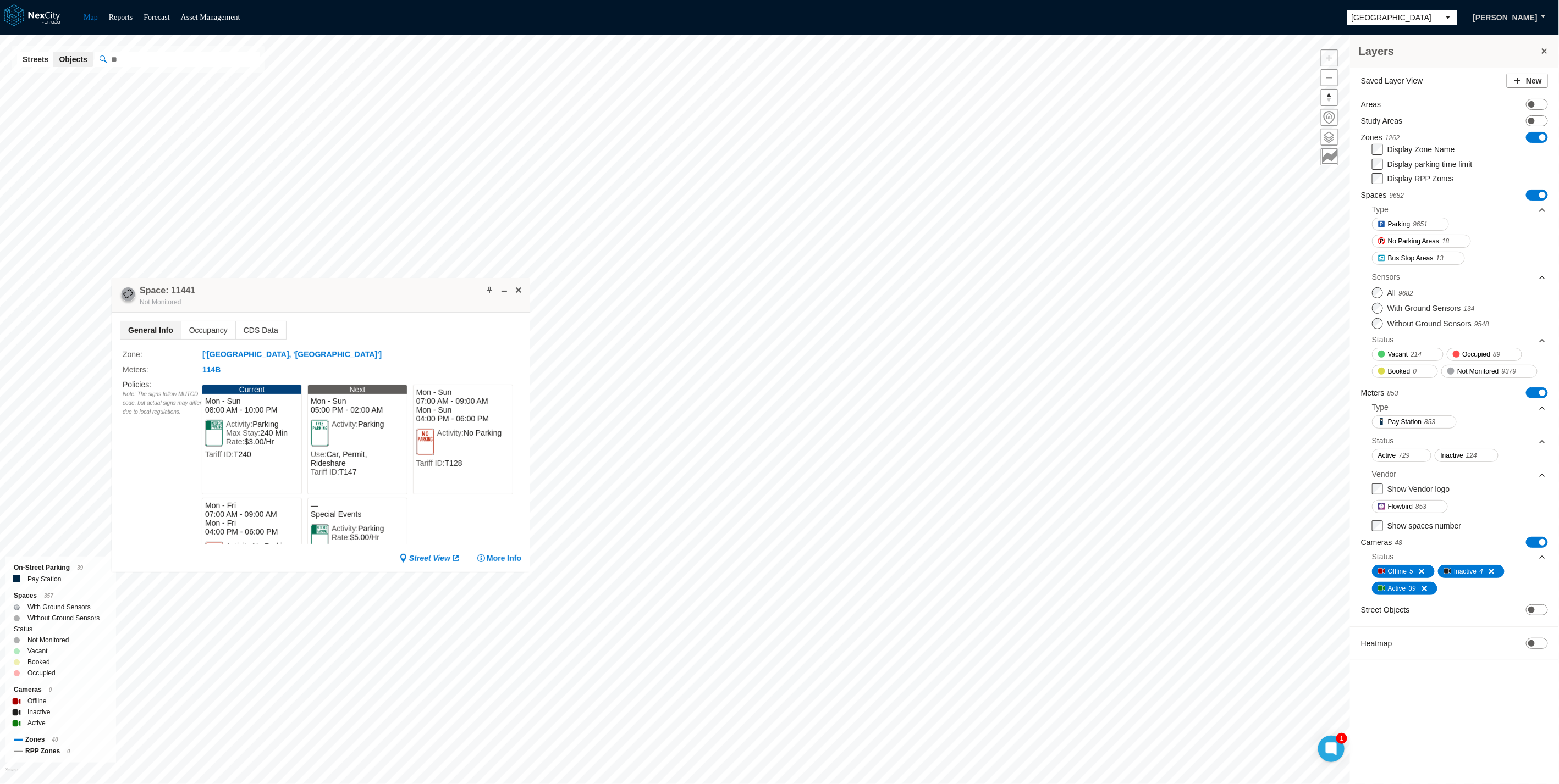
drag, startPoint x: 354, startPoint y: 318, endPoint x: 311, endPoint y: 281, distance: 56.7
click at [311, 281] on div "Space: 11441 Not Monitored" at bounding box center [320, 295] width 418 height 35
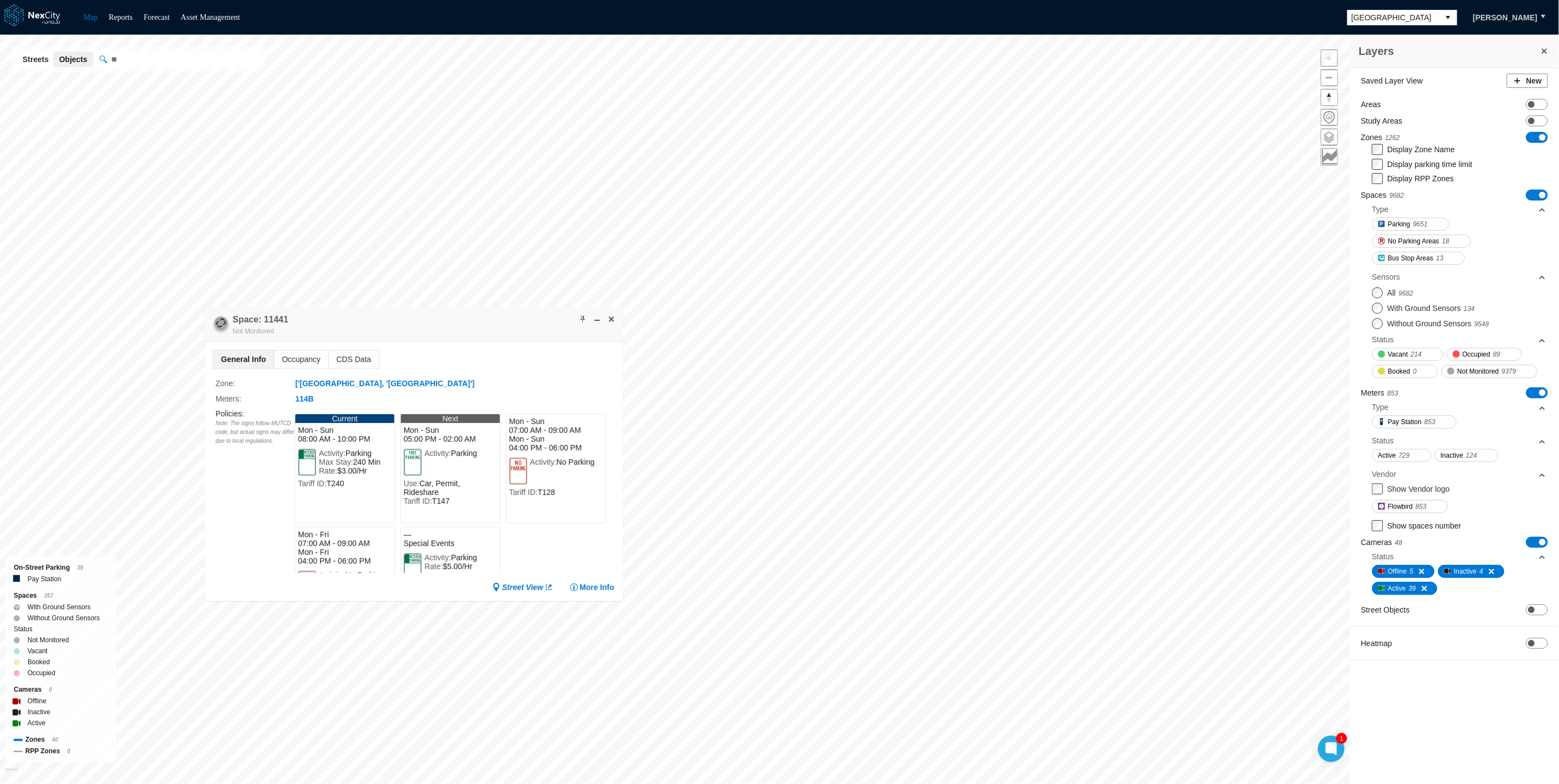
drag, startPoint x: 428, startPoint y: 294, endPoint x: 565, endPoint y: 328, distance: 141.2
click at [522, 324] on div "Space: 11441 Not Monitored" at bounding box center [413, 325] width 418 height 35
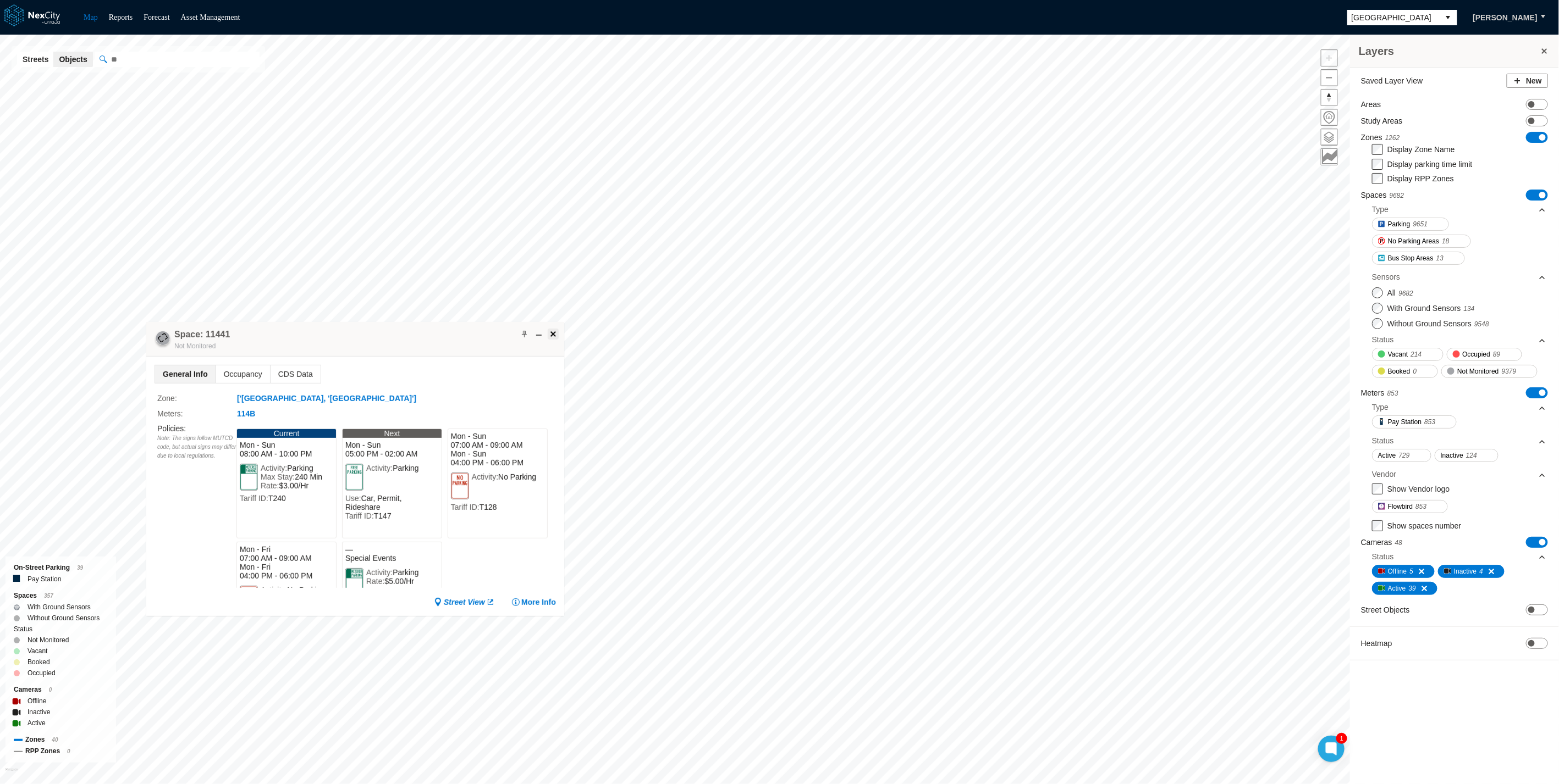
drag, startPoint x: 612, startPoint y: 320, endPoint x: 553, endPoint y: 335, distance: 60.9
click at [553, 335] on span at bounding box center [553, 333] width 9 height 9
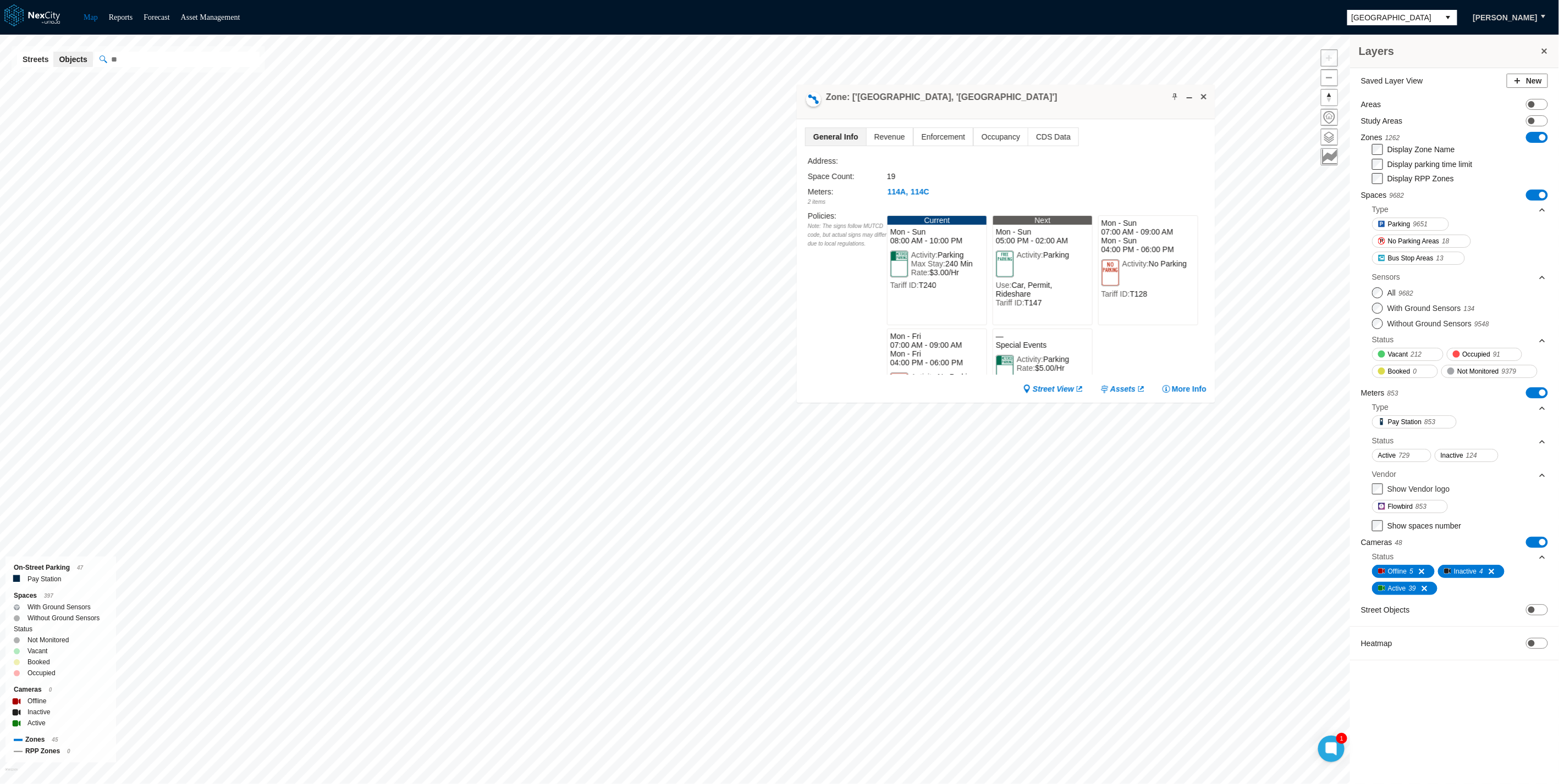
drag, startPoint x: 649, startPoint y: 574, endPoint x: 919, endPoint y: 138, distance: 512.8
click at [919, 119] on div "Zone: ['[GEOGRAPHIC_DATA], '[GEOGRAPHIC_DATA]']" at bounding box center [1006, 102] width 418 height 35
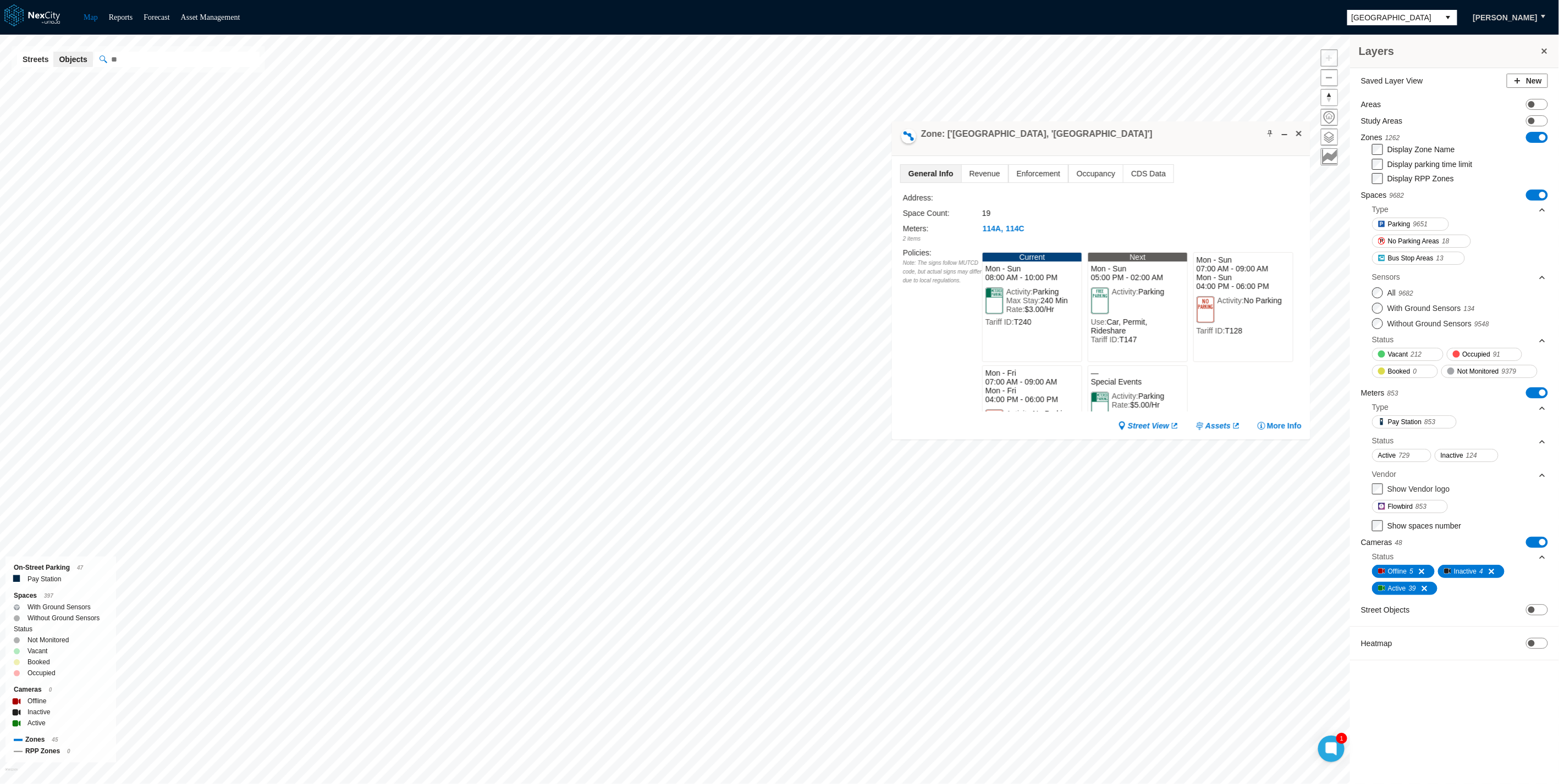
drag, startPoint x: 854, startPoint y: 129, endPoint x: 892, endPoint y: 135, distance: 38.5
click at [900, 135] on div at bounding box center [908, 137] width 18 height 18
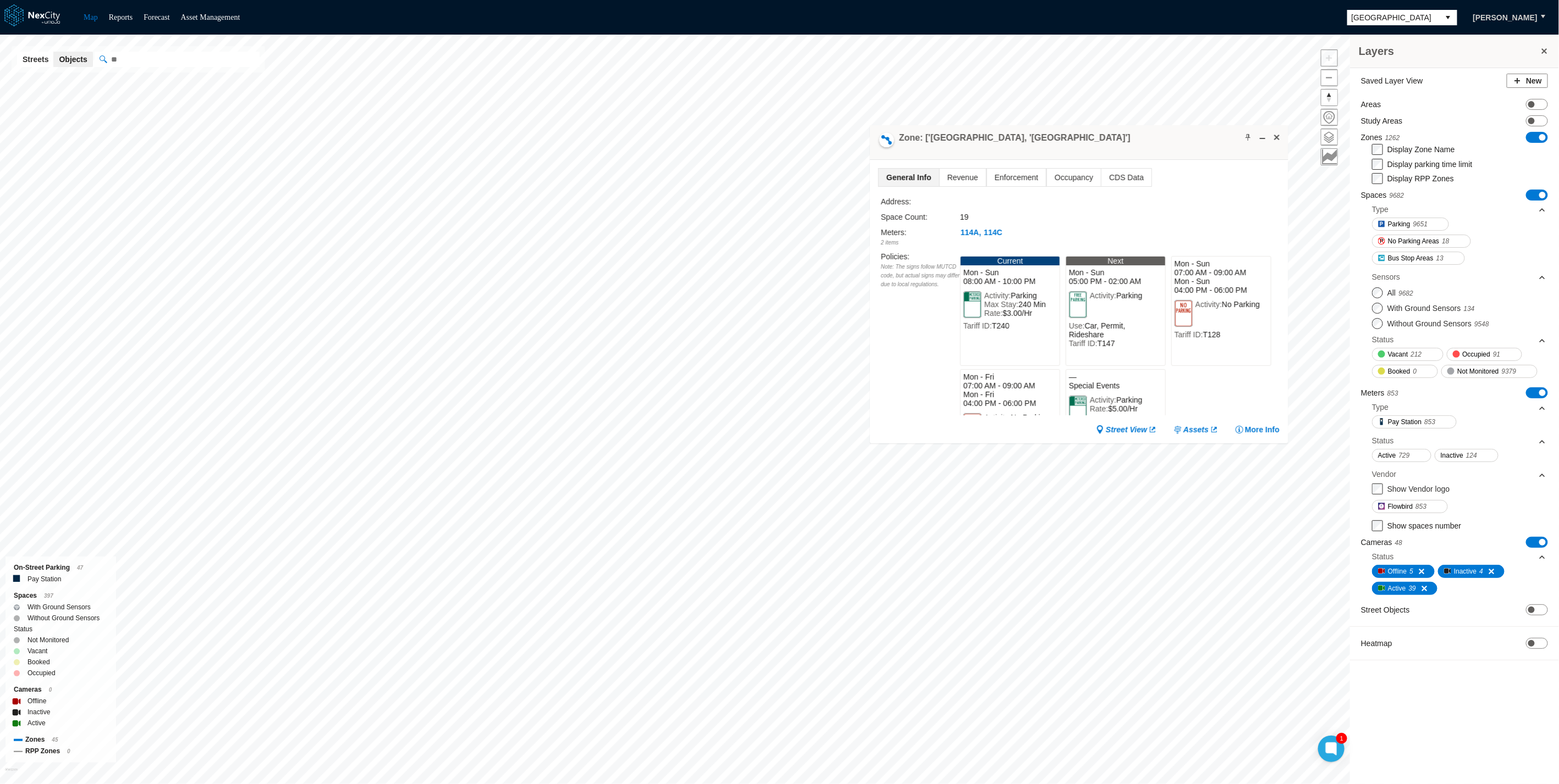
click at [908, 132] on h4 "Zone: ['[GEOGRAPHIC_DATA], '[GEOGRAPHIC_DATA]']" at bounding box center [1014, 138] width 232 height 12
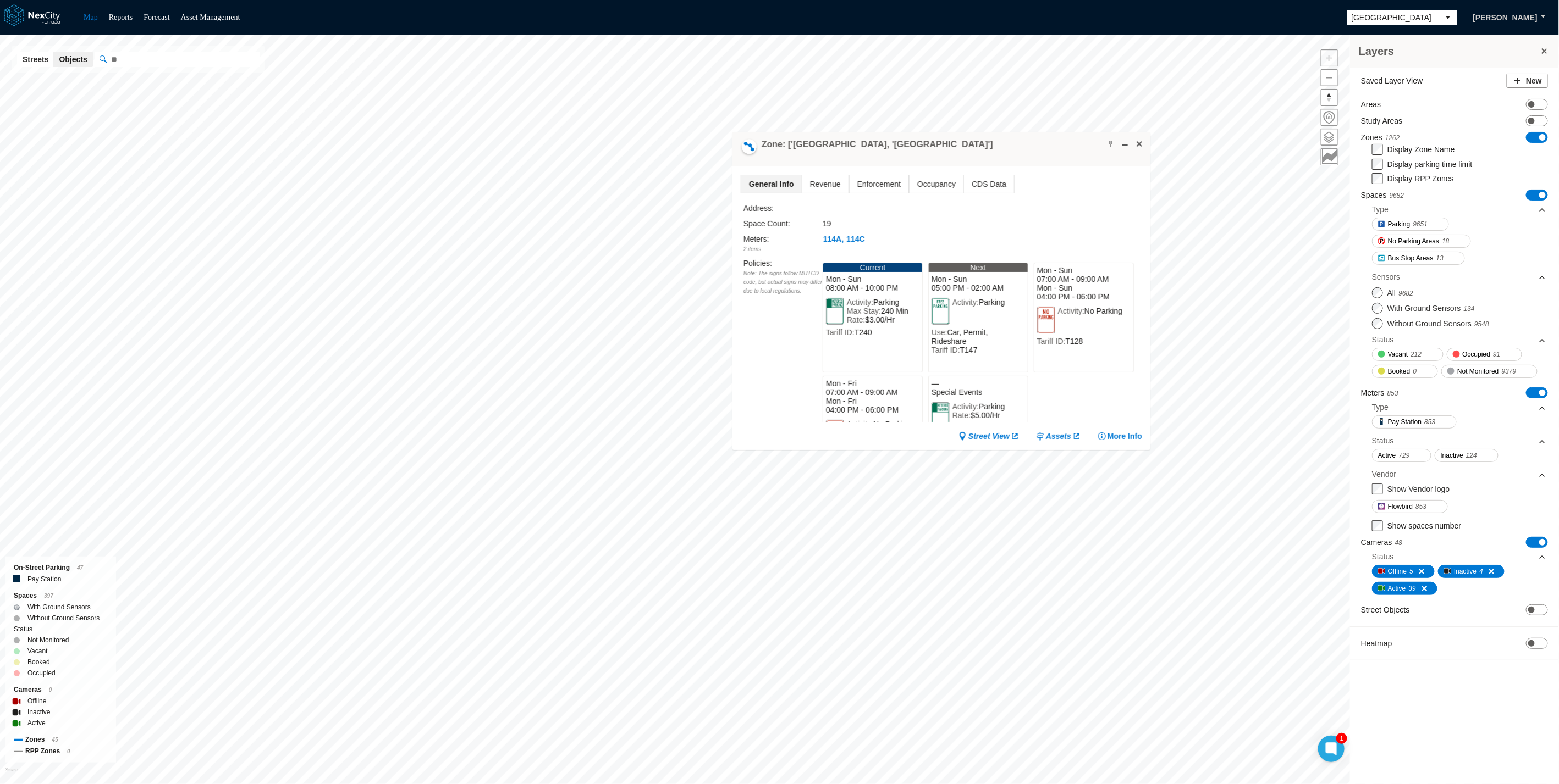
drag, startPoint x: 911, startPoint y: 133, endPoint x: 771, endPoint y: 139, distance: 140.1
click at [771, 139] on h4 "Zone: ['[GEOGRAPHIC_DATA], '[GEOGRAPHIC_DATA]']" at bounding box center [877, 144] width 232 height 12
click at [811, 218] on div "Space Count:" at bounding box center [780, 223] width 79 height 12
drag, startPoint x: 765, startPoint y: 200, endPoint x: 790, endPoint y: 207, distance: 26.0
click at [775, 204] on div "Address:" at bounding box center [780, 207] width 79 height 12
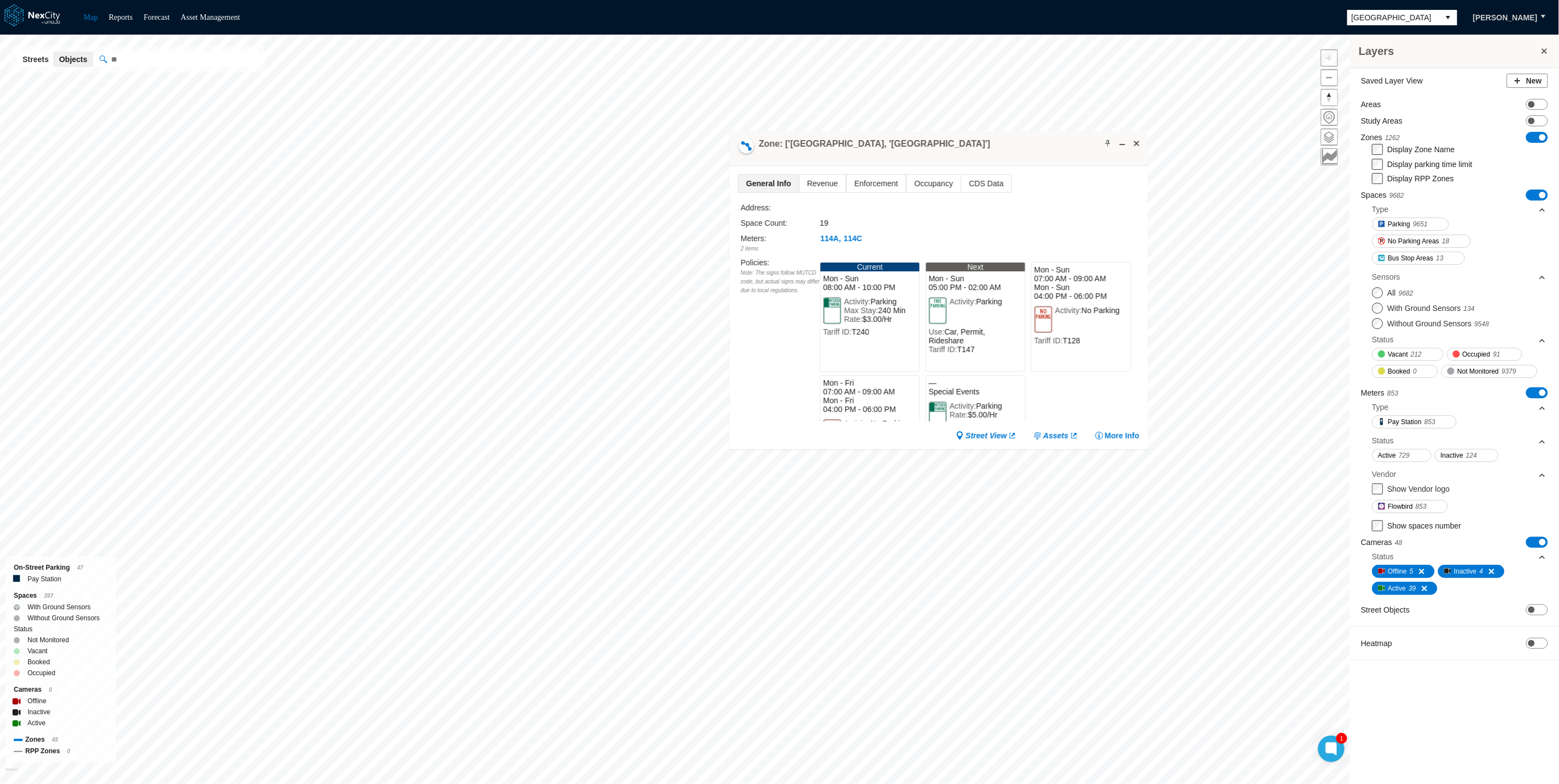
click at [837, 223] on div "19" at bounding box center [920, 223] width 200 height 12
click at [830, 221] on div "19" at bounding box center [920, 223] width 200 height 12
click at [786, 321] on div "Policies : Note: The signs follow MUTCD code, but actual signs may differ due t…" at bounding box center [780, 339] width 79 height 165
click at [756, 365] on div "Policies : Note: The signs follow MUTCD code, but actual signs may differ due t…" at bounding box center [780, 339] width 79 height 165
drag, startPoint x: 807, startPoint y: 204, endPoint x: 764, endPoint y: 213, distance: 43.9
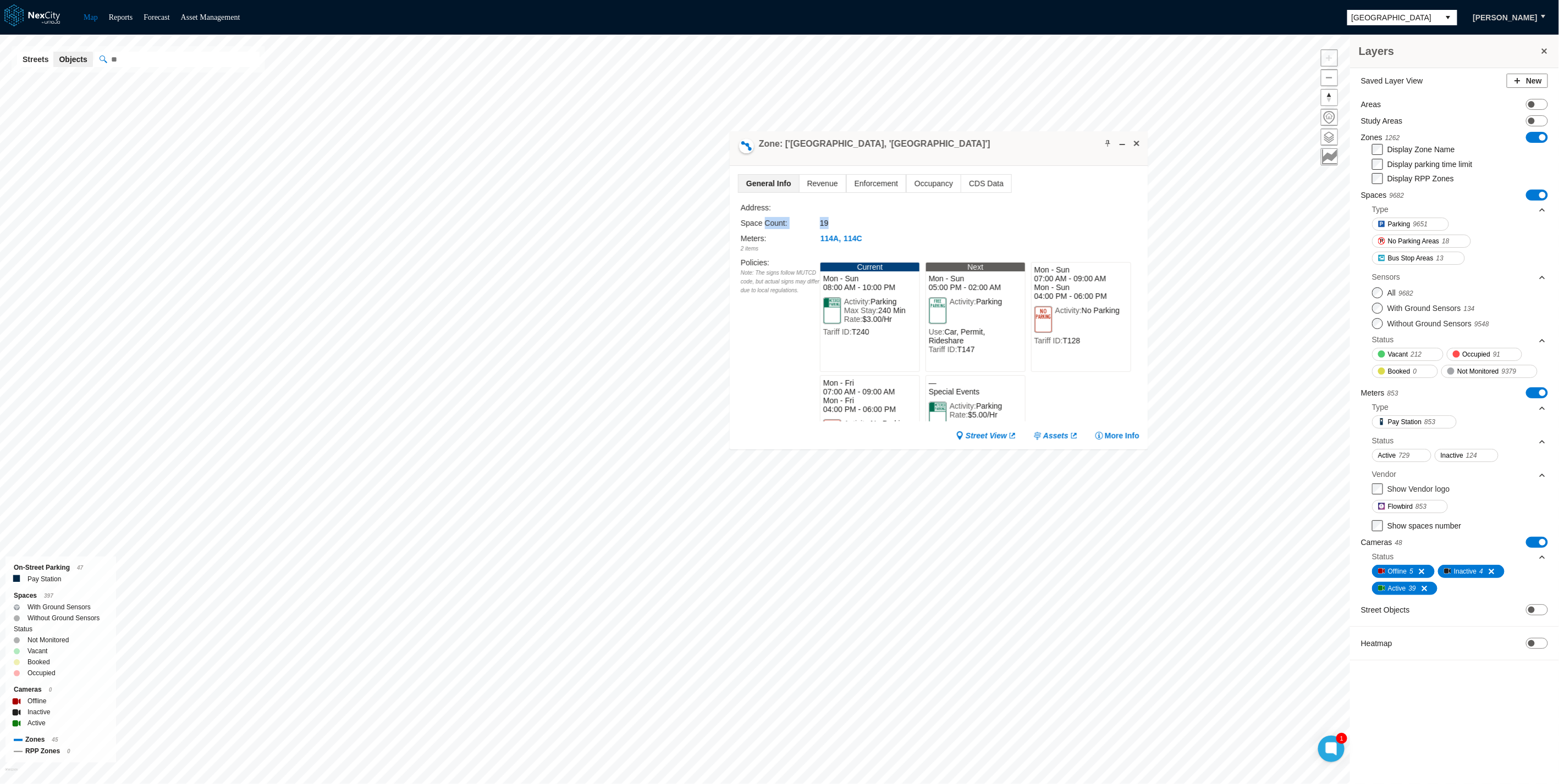
click at [764, 213] on div "Address: Space Count: 19 Meters : 2 items 114A , 114C Policies : Note: The sign…" at bounding box center [940, 311] width 399 height 220
click at [759, 322] on div "Policies : Note: The signs follow MUTCD code, but actual signs may differ due t…" at bounding box center [780, 339] width 79 height 165
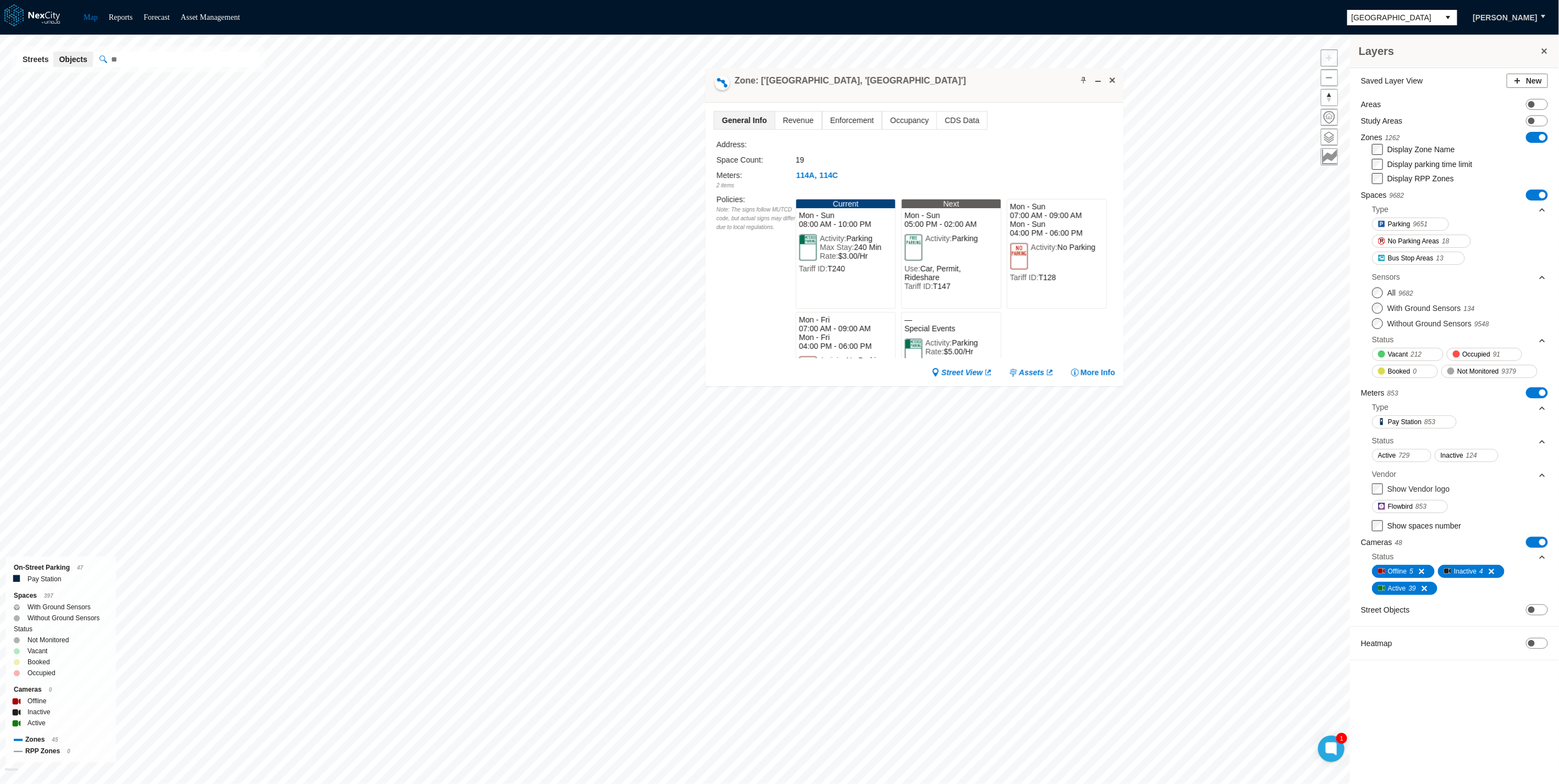
drag, startPoint x: 664, startPoint y: 542, endPoint x: 838, endPoint y: 74, distance: 499.3
click at [838, 75] on h4 "Zone: ['[GEOGRAPHIC_DATA], '[GEOGRAPHIC_DATA]']" at bounding box center [850, 80] width 232 height 12
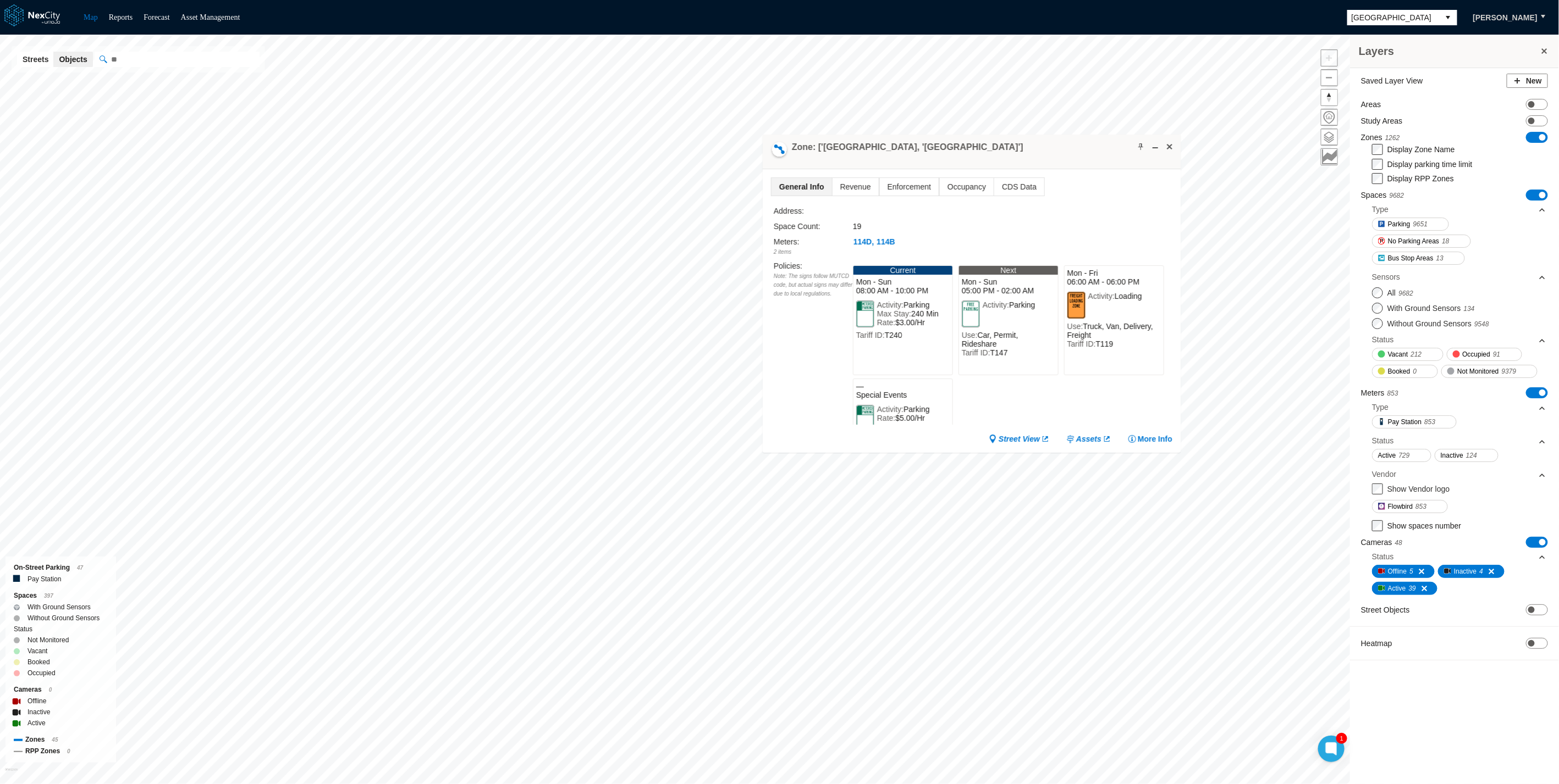
drag, startPoint x: 858, startPoint y: 348, endPoint x: 870, endPoint y: 143, distance: 205.4
click at [870, 143] on h4 "Zone: ['[GEOGRAPHIC_DATA], '[GEOGRAPHIC_DATA]']" at bounding box center [907, 146] width 232 height 12
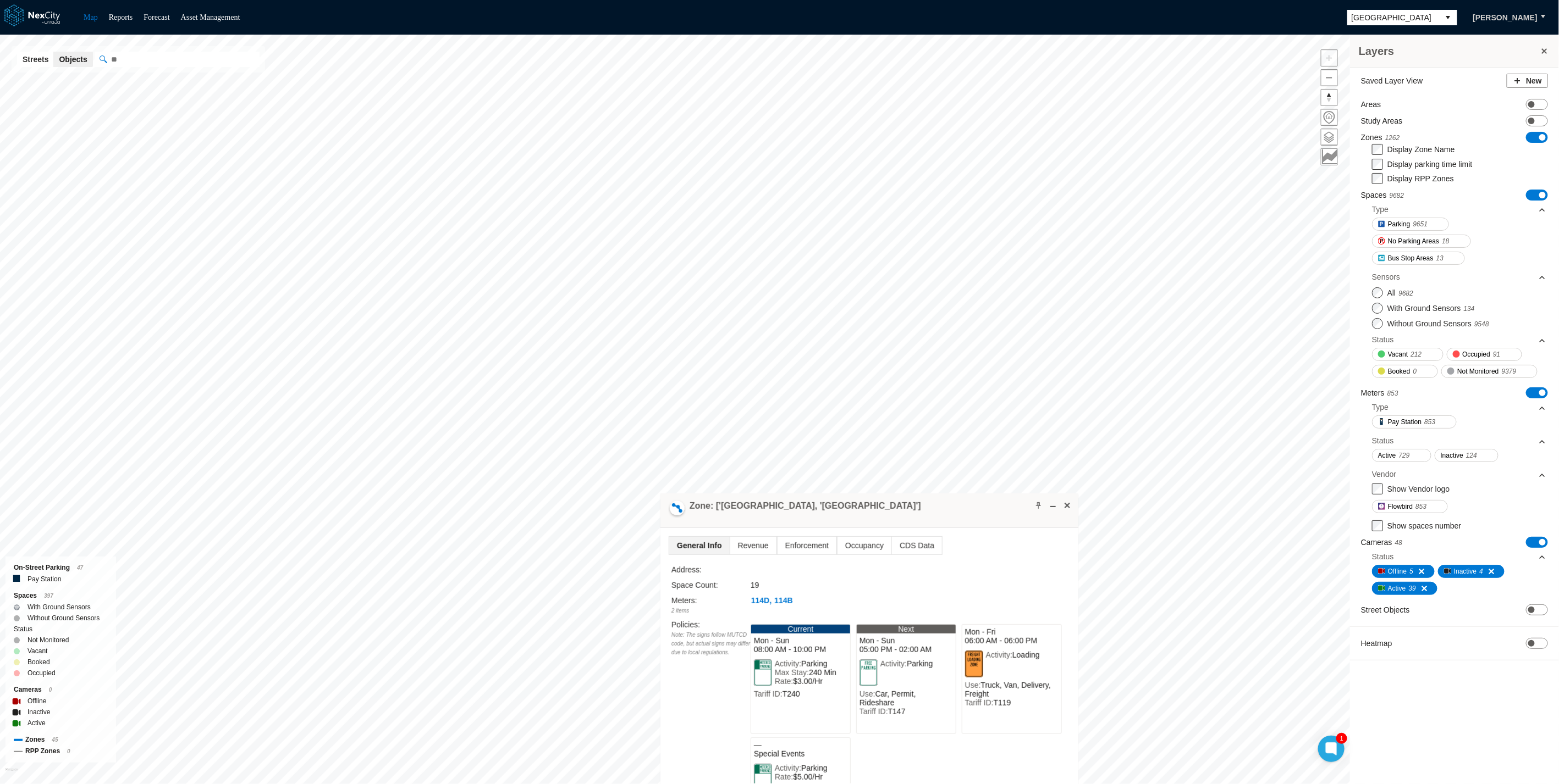
click at [703, 695] on div "Layers Saved Layer View New Areas ON OFF Study Areas ON OFF Zones 1262 ON OFF D…" at bounding box center [780, 410] width 1559 height 750
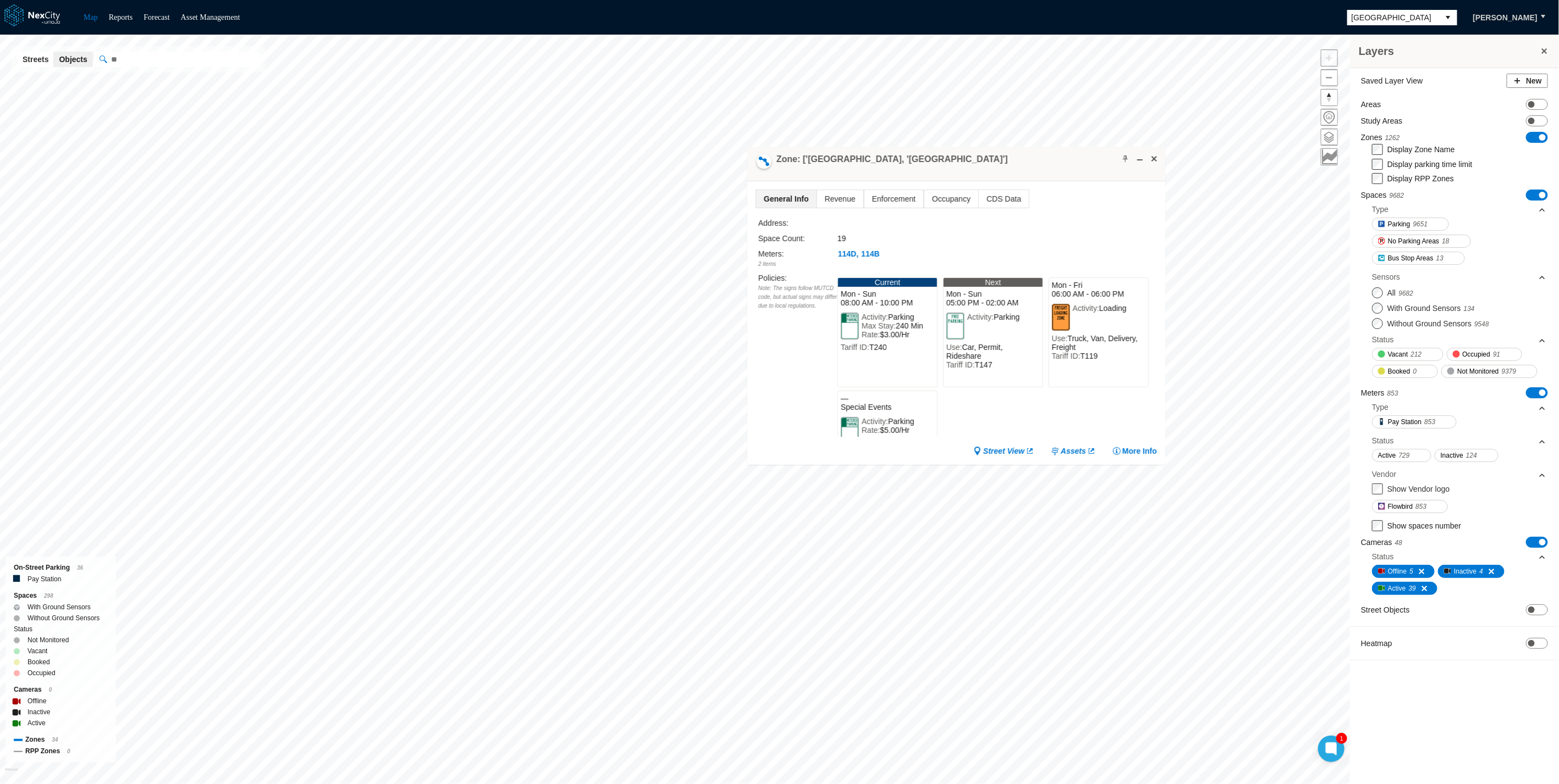
drag, startPoint x: 850, startPoint y: 570, endPoint x: 1002, endPoint y: 165, distance: 432.6
click at [1002, 165] on div "Zone: ['[GEOGRAPHIC_DATA], '[GEOGRAPHIC_DATA]']" at bounding box center [956, 164] width 418 height 35
drag, startPoint x: 795, startPoint y: 399, endPoint x: 806, endPoint y: 412, distance: 17.0
click at [795, 399] on div "Policies : Note: The signs follow MUTCD code, but actual signs may differ due t…" at bounding box center [797, 354] width 79 height 165
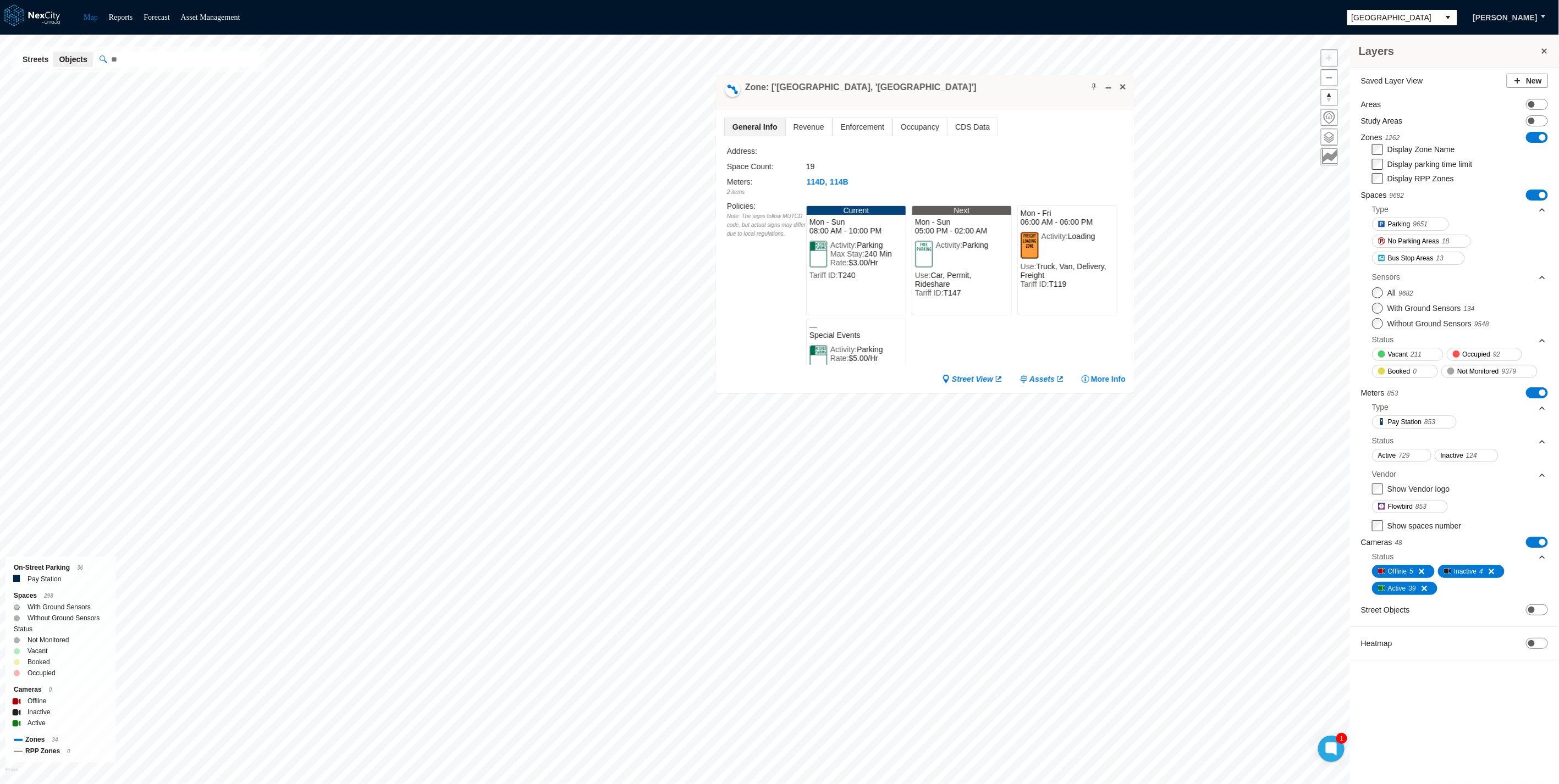
drag, startPoint x: 708, startPoint y: 484, endPoint x: 962, endPoint y: 109, distance: 452.9
click at [962, 109] on div "Zone: ['[GEOGRAPHIC_DATA], '[GEOGRAPHIC_DATA]']" at bounding box center [924, 92] width 418 height 35
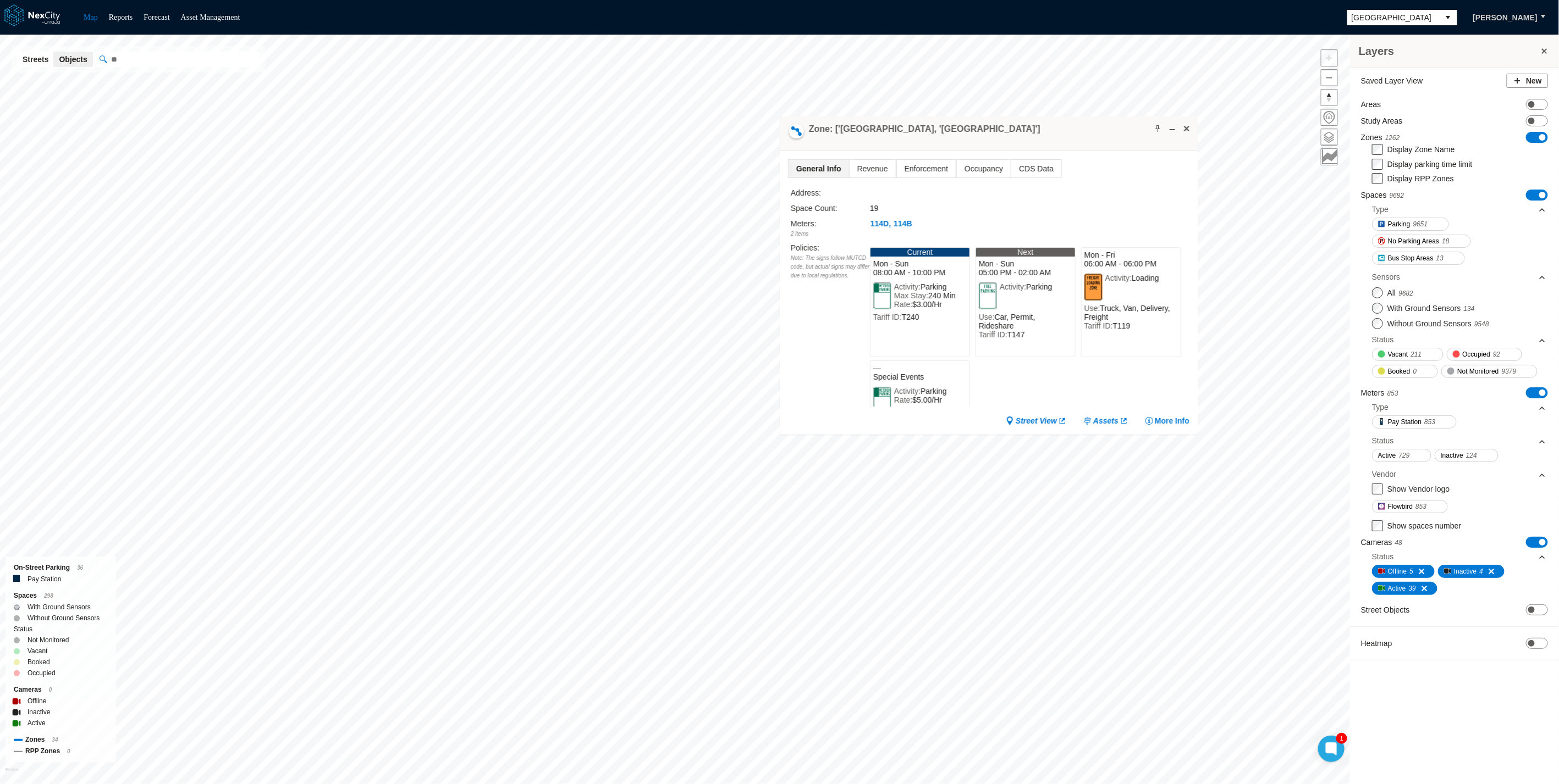
drag, startPoint x: 682, startPoint y: 525, endPoint x: 935, endPoint y: 136, distance: 464.0
click at [935, 136] on div "Zone: ['[GEOGRAPHIC_DATA], '[GEOGRAPHIC_DATA]']" at bounding box center [988, 134] width 418 height 35
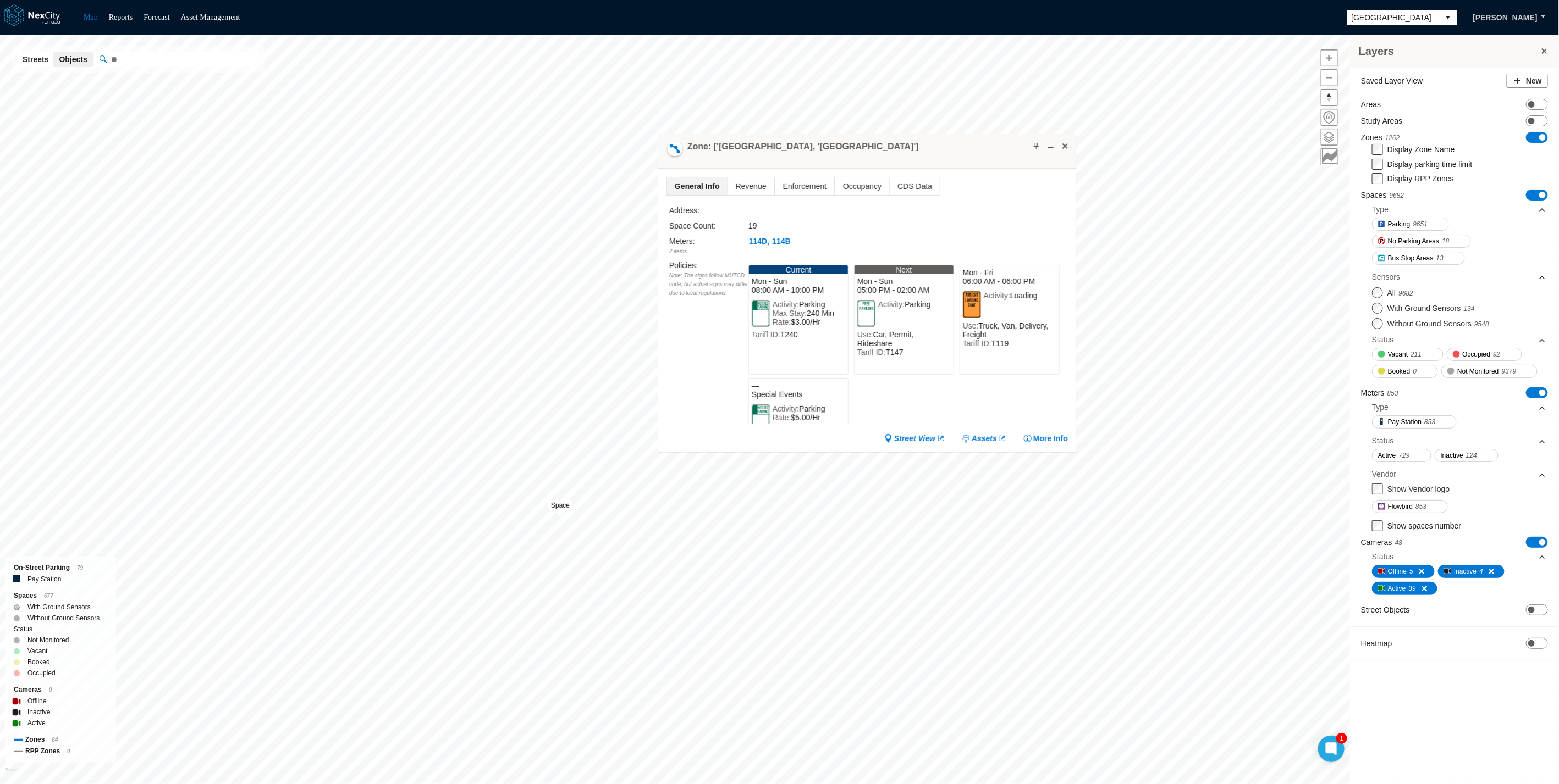
drag, startPoint x: 754, startPoint y: 349, endPoint x: 853, endPoint y: 185, distance: 191.6
click at [867, 141] on h4 "Zone: ['[GEOGRAPHIC_DATA], '[GEOGRAPHIC_DATA]']" at bounding box center [803, 146] width 232 height 12
